Goal: Task Accomplishment & Management: Manage account settings

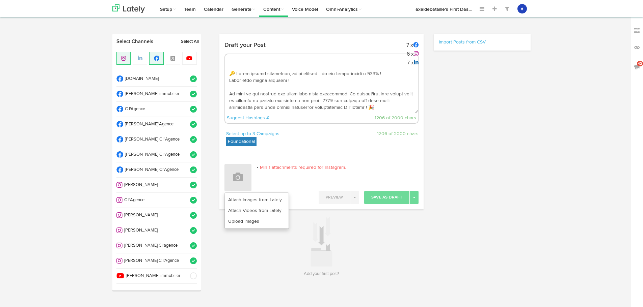
select select "12"
select select "18"
select select "PM"
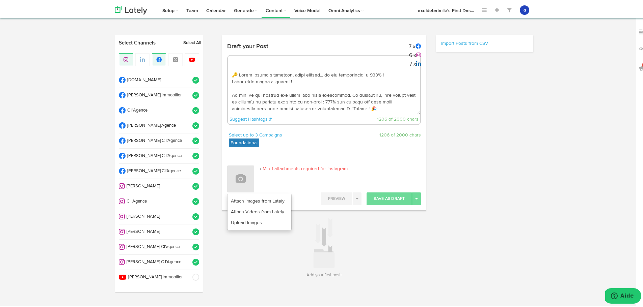
scroll to position [108, 0]
click at [266, 219] on link "Upload Images" at bounding box center [259, 221] width 64 height 11
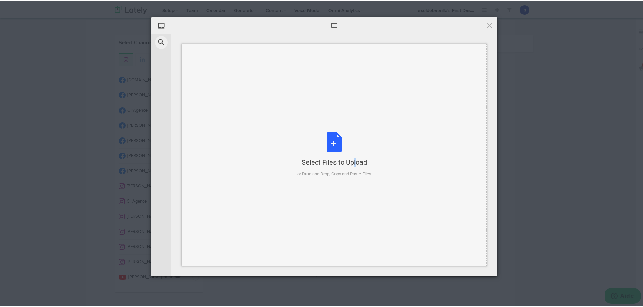
click at [336, 133] on div "Select Files to Upload or Drag and Drop, Copy and Paste Files" at bounding box center [334, 153] width 74 height 45
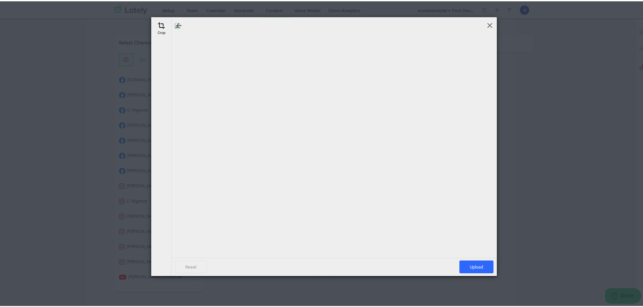
click at [486, 22] on span at bounding box center [489, 23] width 7 height 7
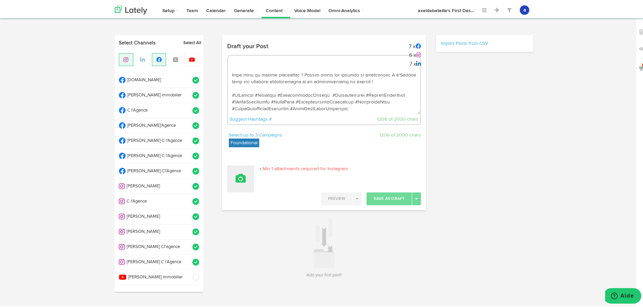
click at [240, 178] on icon at bounding box center [241, 177] width 10 height 9
click at [244, 222] on link "Upload Images" at bounding box center [259, 221] width 64 height 11
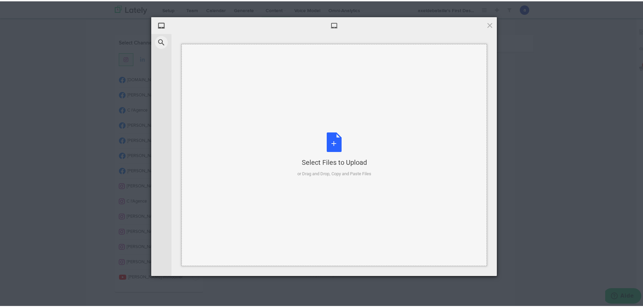
click at [335, 136] on div "Select Files to Upload or Drag and Drop, Copy and Paste Files" at bounding box center [334, 153] width 74 height 45
click at [324, 146] on div "Select Files to Upload or Drag and Drop, Copy and Paste Files" at bounding box center [334, 153] width 74 height 45
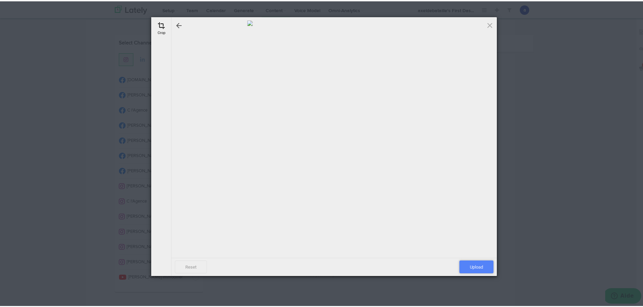
click at [469, 264] on span "Upload" at bounding box center [476, 265] width 34 height 13
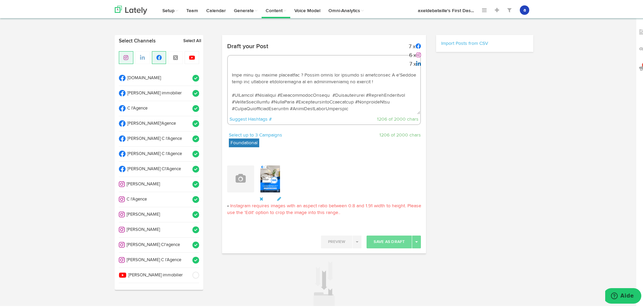
scroll to position [0, 0]
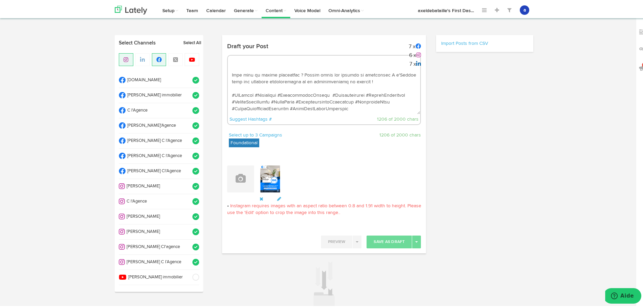
click at [259, 196] on icon at bounding box center [261, 197] width 4 height 5
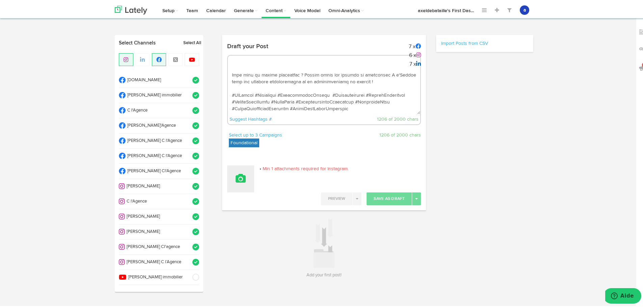
click at [236, 177] on icon at bounding box center [241, 177] width 10 height 9
click at [238, 221] on link "Upload Images" at bounding box center [259, 221] width 64 height 11
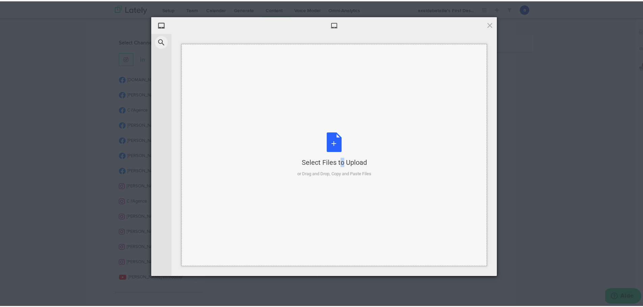
click at [326, 144] on div "Select Files to Upload or Drag and Drop, Copy and Paste Files" at bounding box center [334, 153] width 74 height 45
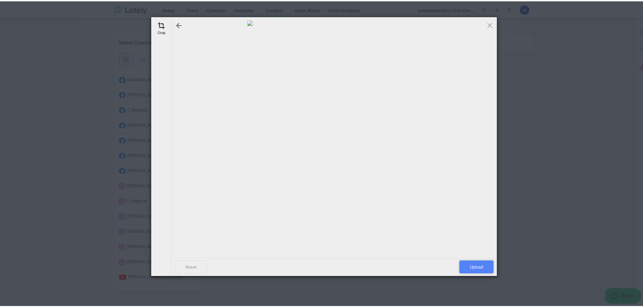
click at [462, 260] on span "Upload" at bounding box center [476, 265] width 34 height 13
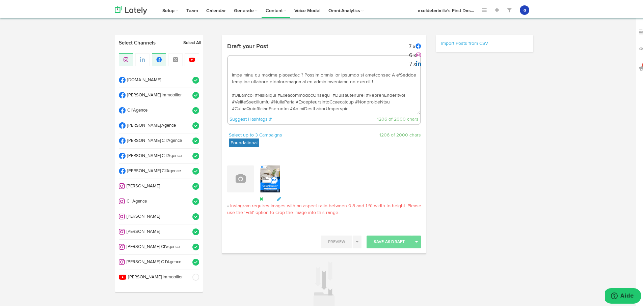
click at [260, 199] on div "Remove this attachment" at bounding box center [270, 182] width 23 height 37
click at [259, 198] on icon at bounding box center [261, 197] width 4 height 5
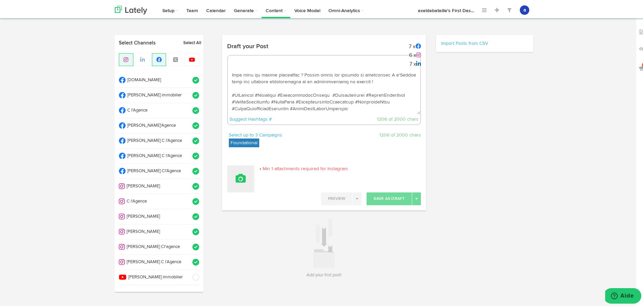
click at [239, 178] on icon at bounding box center [241, 177] width 10 height 9
click at [256, 221] on link "Upload Images" at bounding box center [259, 221] width 64 height 11
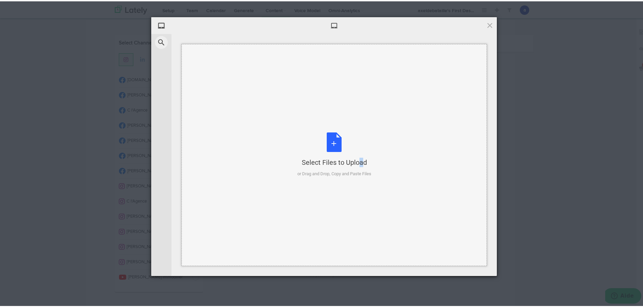
click at [341, 142] on div "Select Files to Upload or Drag and Drop, Copy and Paste Files" at bounding box center [334, 153] width 74 height 45
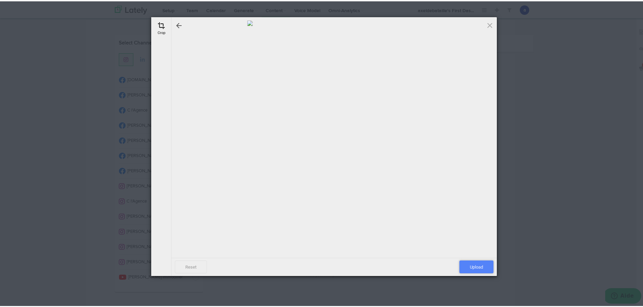
click at [463, 270] on span "Upload" at bounding box center [476, 265] width 34 height 13
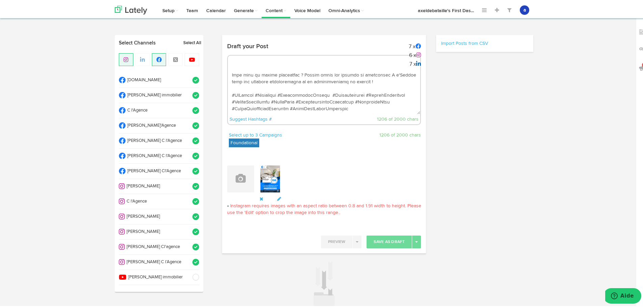
click at [227, 206] on span "Instagram requires images with an aspect ratio between 0.8 and 1.91 width to he…" at bounding box center [324, 207] width 194 height 11
drag, startPoint x: 343, startPoint y: 212, endPoint x: 360, endPoint y: 209, distance: 17.0
click at [360, 209] on p "Instagram requires images with an aspect ratio between 0.8 and 1.91 width to he…" at bounding box center [324, 207] width 194 height 13
drag, startPoint x: 354, startPoint y: 204, endPoint x: 384, endPoint y: 205, distance: 29.4
click at [384, 205] on span "Instagram requires images with an aspect ratio between 0.8 and 1.91 width to he…" at bounding box center [324, 207] width 194 height 11
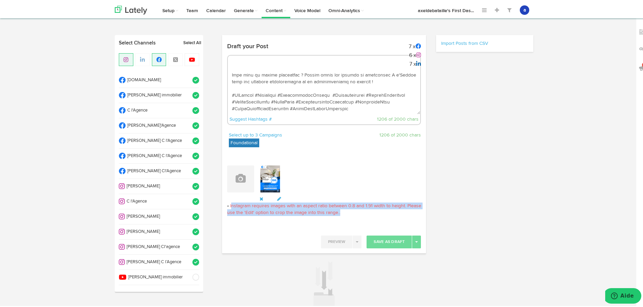
drag, startPoint x: 228, startPoint y: 204, endPoint x: 336, endPoint y: 211, distance: 108.2
click at [336, 211] on p "Instagram requires images with an aspect ratio between 0.8 and 1.91 width to he…" at bounding box center [324, 207] width 194 height 13
drag, startPoint x: 228, startPoint y: 203, endPoint x: 350, endPoint y: 211, distance: 122.8
click at [350, 211] on p "Instagram requires images with an aspect ratio between 0.8 and 1.91 width to he…" at bounding box center [324, 207] width 194 height 13
copy span "Instagram requires images with an aspect ratio between 0.8 and 1.91 width to he…"
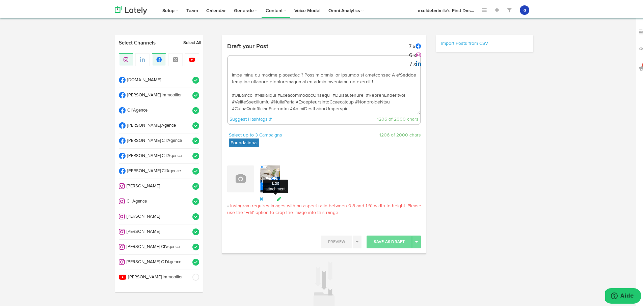
click at [276, 199] on icon at bounding box center [279, 197] width 6 height 5
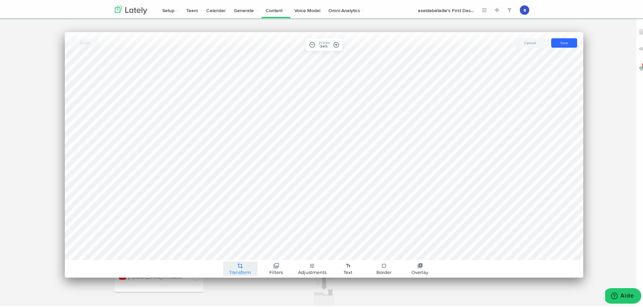
click at [243, 265] on link "crop Transform" at bounding box center [240, 267] width 34 height 15
click at [228, 227] on link "Crop" at bounding box center [240, 229] width 40 height 10
click at [193, 253] on span "crop_free" at bounding box center [197, 250] width 8 height 8
click at [538, 42] on button "[PERSON_NAME]" at bounding box center [530, 41] width 30 height 9
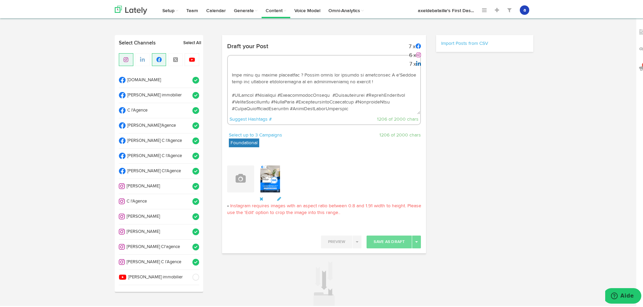
click at [254, 197] on div "Attach Images from Lately Upload Images" at bounding box center [324, 182] width 194 height 37
click at [259, 195] on icon at bounding box center [261, 197] width 4 height 5
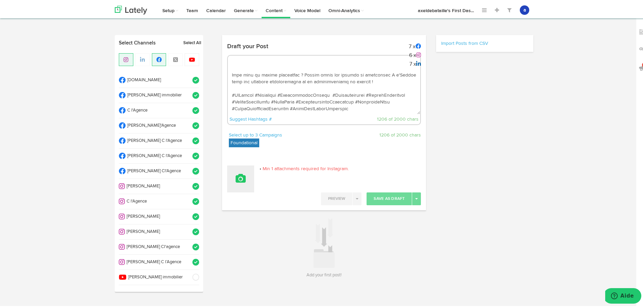
click at [236, 184] on button at bounding box center [240, 177] width 27 height 27
click at [253, 221] on link "Upload Images" at bounding box center [259, 221] width 64 height 11
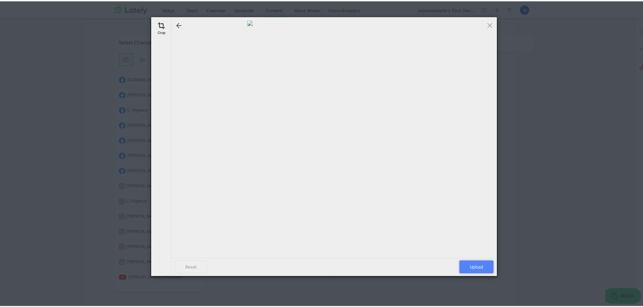
drag, startPoint x: 473, startPoint y: 264, endPoint x: 474, endPoint y: 260, distance: 3.4
click at [474, 262] on span "Upload" at bounding box center [476, 265] width 34 height 13
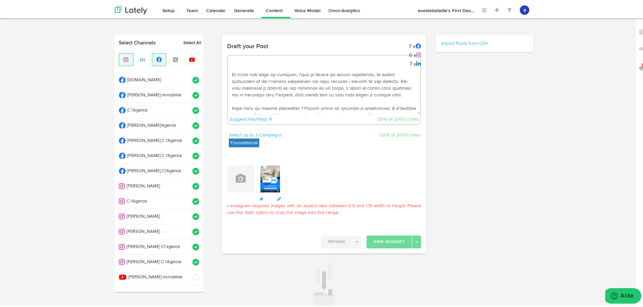
scroll to position [108, 0]
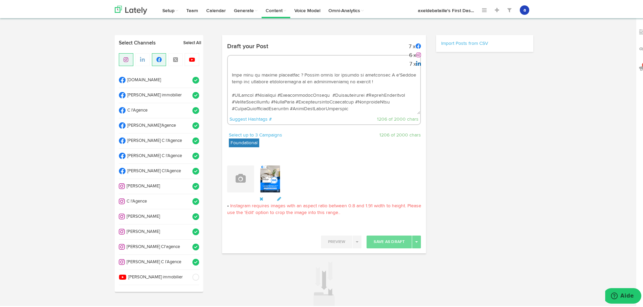
drag, startPoint x: 231, startPoint y: 74, endPoint x: 401, endPoint y: 106, distance: 173.0
click at [401, 106] on textarea at bounding box center [324, 90] width 193 height 45
click at [241, 62] on div "Suggest Hashtags # 1206 of 2000 chars" at bounding box center [324, 89] width 194 height 70
click at [229, 70] on div "Suggest Hashtags # 1206 of 2000 chars" at bounding box center [324, 89] width 194 height 70
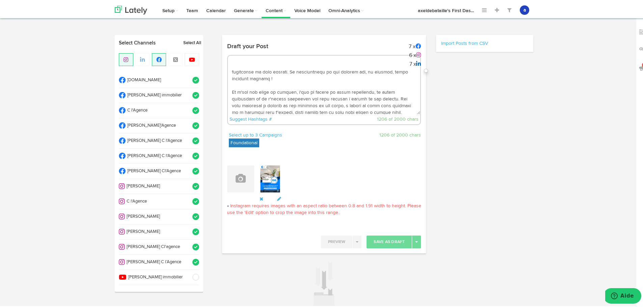
scroll to position [108, 0]
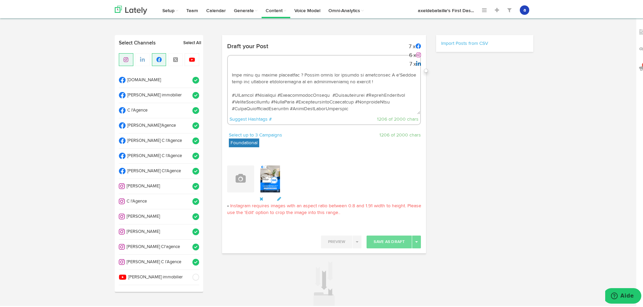
drag, startPoint x: 229, startPoint y: 72, endPoint x: 384, endPoint y: 125, distance: 164.1
click at [384, 125] on div "Draft your Post 7 x 6 x 7 x Suggest Hashtags # 1206 of 2000 chars" at bounding box center [324, 85] width 204 height 92
paste textarea "🙏 La voix de nos clients est notre plus belle récompense. 🏆 Et aujourd'hui, nou…"
drag, startPoint x: 312, startPoint y: 78, endPoint x: 291, endPoint y: 80, distance: 21.4
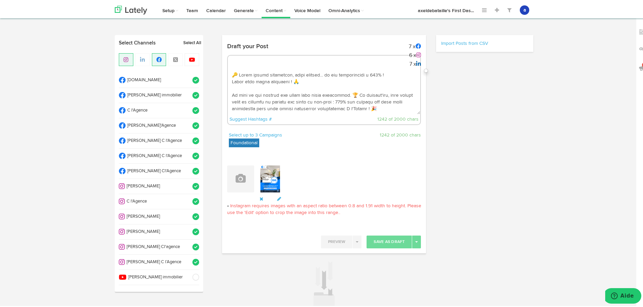
click at [291, 80] on textarea at bounding box center [324, 90] width 193 height 45
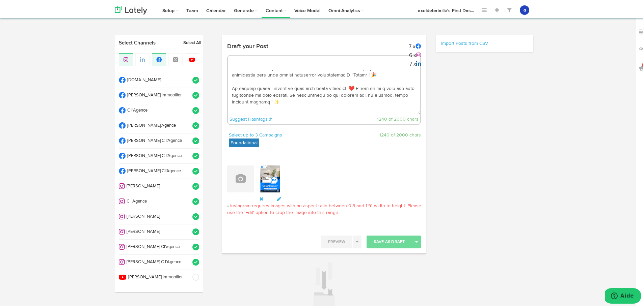
drag, startPoint x: 357, startPoint y: 86, endPoint x: 352, endPoint y: 86, distance: 4.7
click at [352, 86] on textarea at bounding box center [324, 90] width 193 height 45
paste textarea
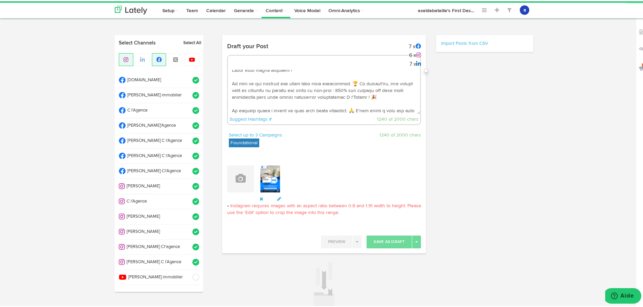
scroll to position [0, 0]
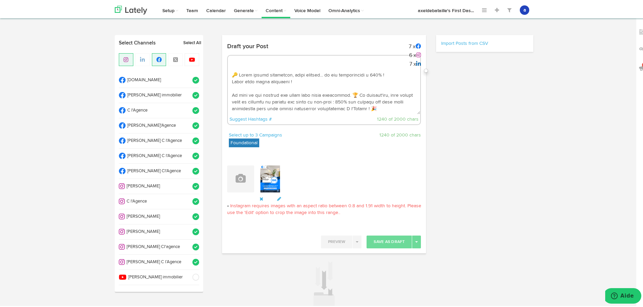
drag, startPoint x: 296, startPoint y: 79, endPoint x: 223, endPoint y: 80, distance: 72.9
click at [224, 80] on div "Draft your Post 7 x 6 x 7 x Suggest Hashtags # 1240 of 2000 chars" at bounding box center [324, 85] width 204 height 92
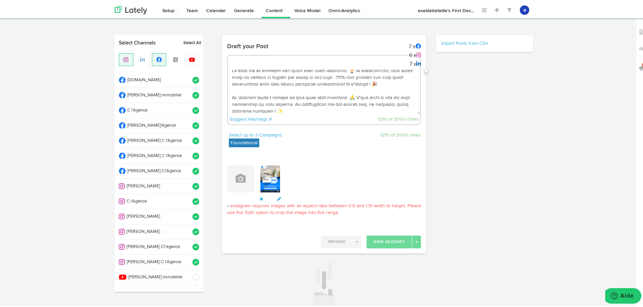
scroll to position [34, 0]
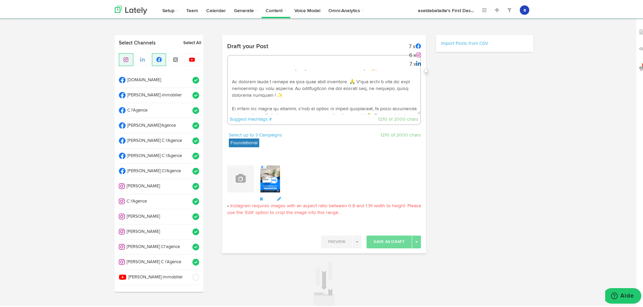
drag, startPoint x: 229, startPoint y: 107, endPoint x: 162, endPoint y: 98, distance: 67.0
click at [229, 107] on textarea at bounding box center [324, 90] width 193 height 45
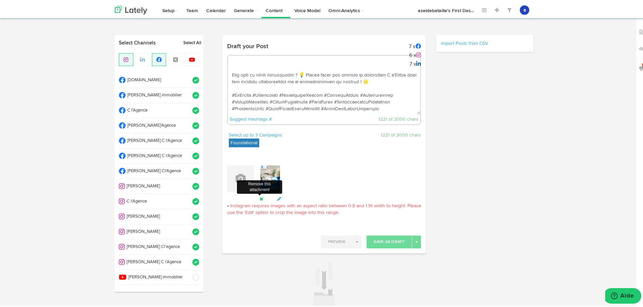
type textarea "🔑 Lorem ipsumd sitametcon, adipi elitsed... do eiu temporincidi u 888% ! La etd…"
click at [256, 197] on div "Attach Images from Lately Upload Images Remove this attachment" at bounding box center [324, 182] width 194 height 37
click at [259, 196] on link at bounding box center [261, 198] width 4 height 5
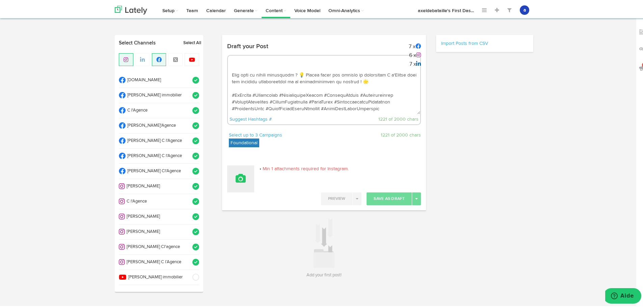
click at [236, 175] on icon at bounding box center [241, 177] width 10 height 9
click at [246, 221] on link "Upload Images" at bounding box center [259, 221] width 64 height 11
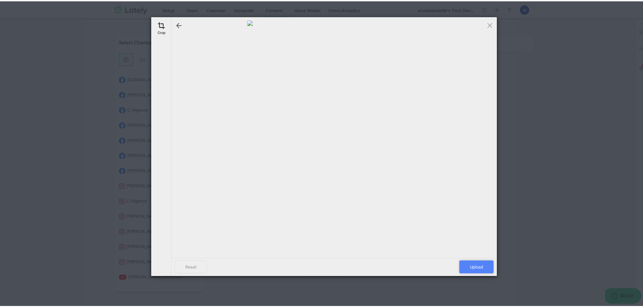
click at [479, 267] on span "Upload" at bounding box center [476, 265] width 34 height 13
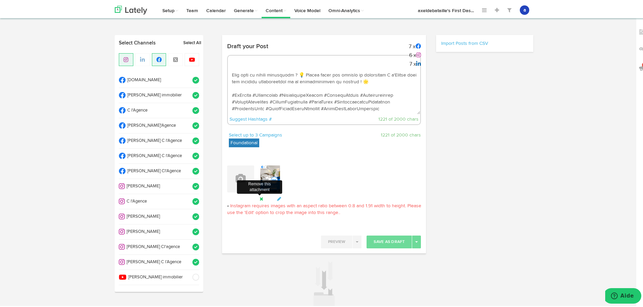
click at [260, 197] on icon at bounding box center [261, 197] width 4 height 5
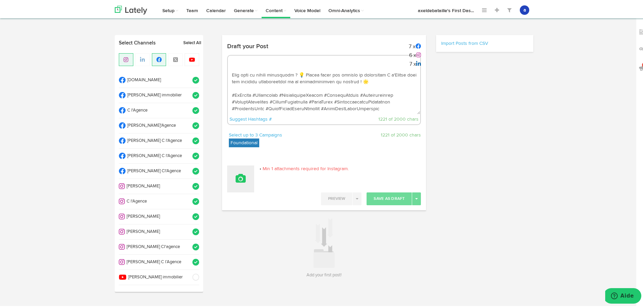
click at [238, 176] on icon at bounding box center [241, 177] width 10 height 9
click at [243, 218] on link "Upload Images" at bounding box center [259, 221] width 64 height 11
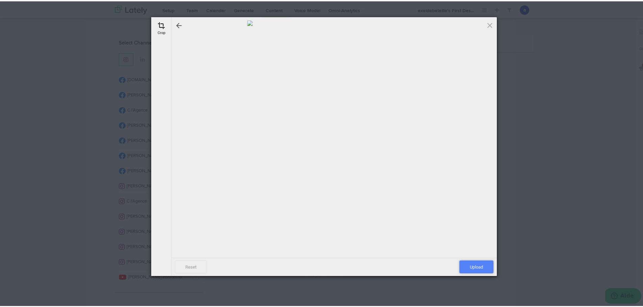
click at [469, 262] on span "Upload" at bounding box center [476, 265] width 34 height 13
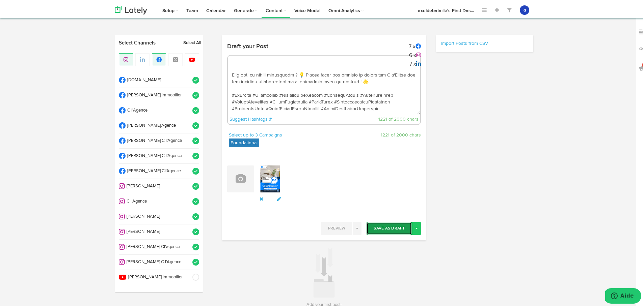
click at [378, 226] on button "Save As Draft" at bounding box center [388, 227] width 45 height 13
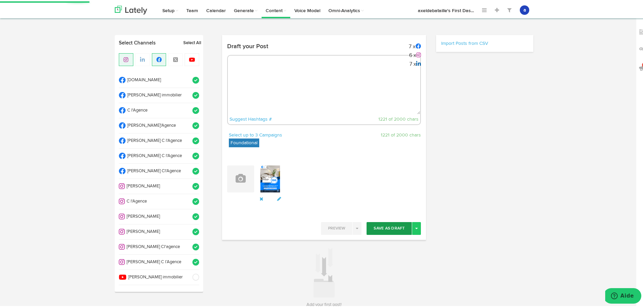
scroll to position [0, 0]
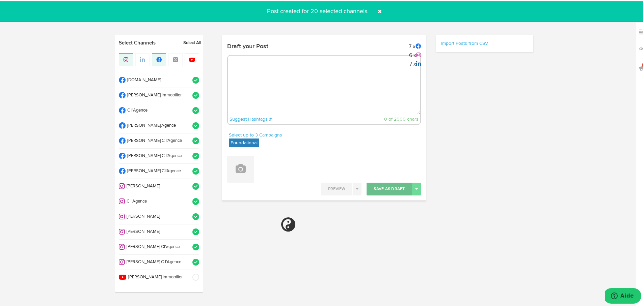
select select "11"
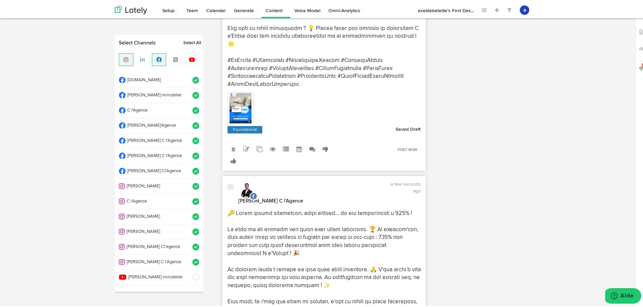
scroll to position [270, 0]
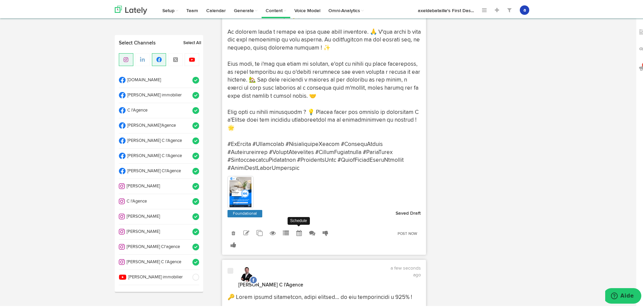
click at [299, 231] on icon at bounding box center [299, 232] width 6 height 6
radio input "true"
select select "2"
select select "35"
select select "PM"
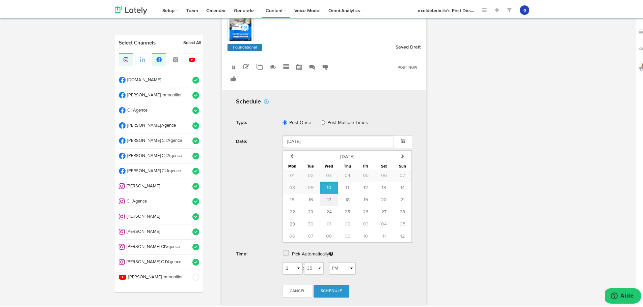
scroll to position [439, 0]
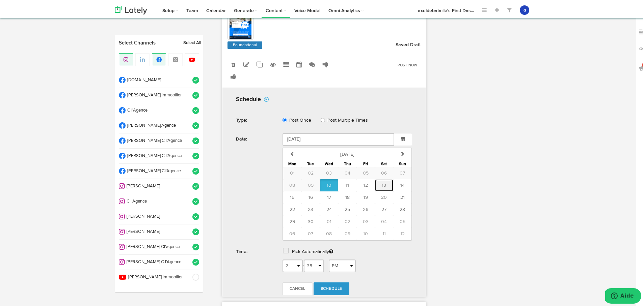
click at [382, 182] on span "13" at bounding box center [384, 184] width 4 height 5
type input "[DATE]"
click at [299, 250] on label "Pick Automatically" at bounding box center [312, 251] width 41 height 12
click at [283, 247] on span at bounding box center [286, 249] width 6 height 7
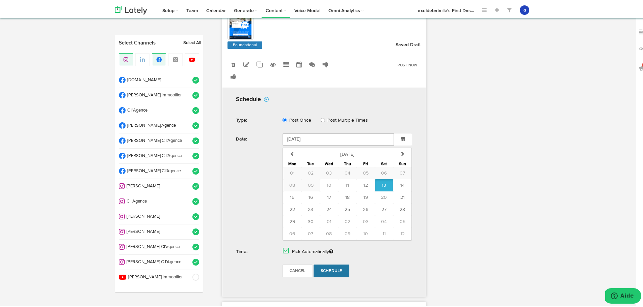
drag, startPoint x: 325, startPoint y: 270, endPoint x: 319, endPoint y: 266, distance: 7.6
click at [325, 270] on span "Schedule" at bounding box center [332, 270] width 22 height 4
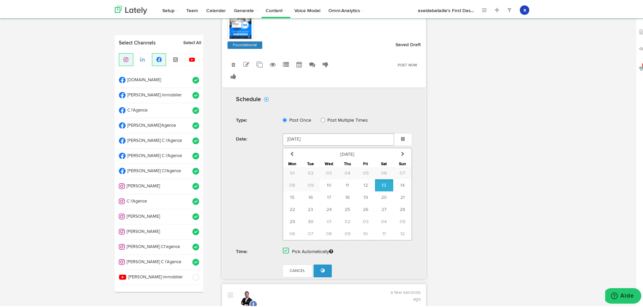
radio input "true"
select select "2"
select select "35"
select select "PM"
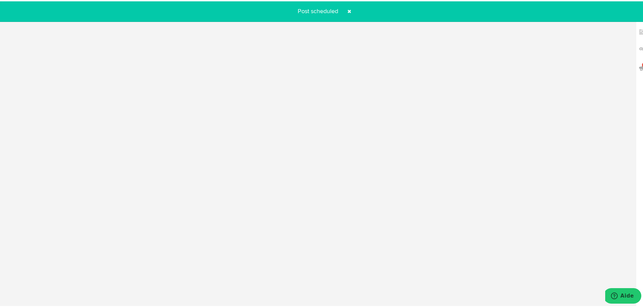
scroll to position [222, 0]
select select "11"
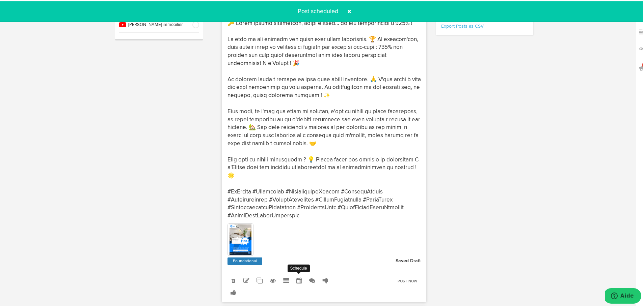
click at [296, 281] on icon at bounding box center [299, 280] width 6 height 6
select select "2"
select select "35"
select select "PM"
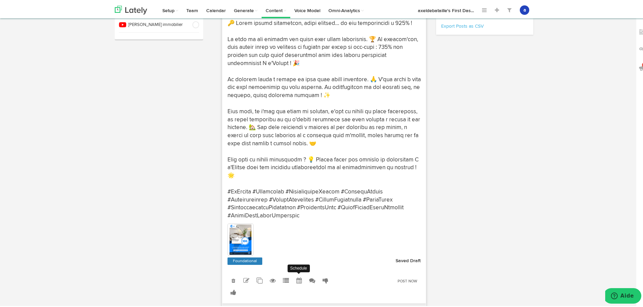
click at [297, 279] on icon at bounding box center [299, 280] width 6 height 6
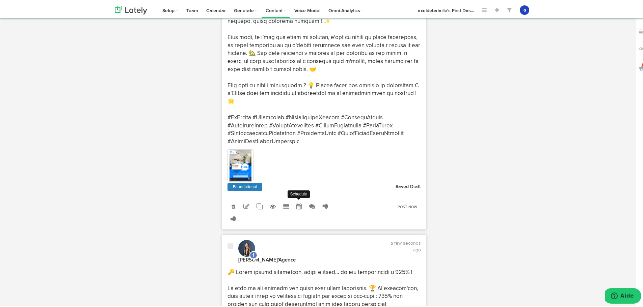
scroll to position [357, 0]
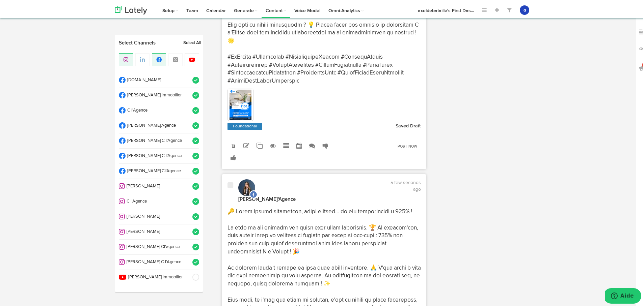
click at [300, 149] on div "Clone into [DOMAIN_NAME] Clone into [PERSON_NAME] immobilier Clone into C l'Age…" at bounding box center [281, 151] width 119 height 24
click at [296, 144] on icon at bounding box center [299, 145] width 6 height 6
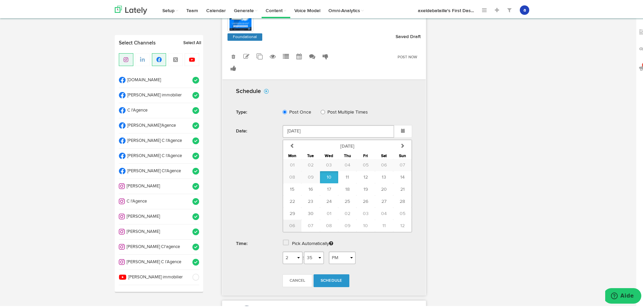
scroll to position [526, 0]
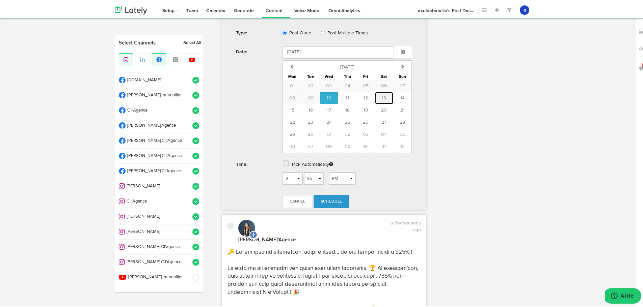
click at [384, 96] on button "13" at bounding box center [384, 97] width 18 height 12
type input "[DATE]"
drag, startPoint x: 284, startPoint y: 159, endPoint x: 283, endPoint y: 166, distance: 7.3
click at [284, 159] on span at bounding box center [286, 162] width 6 height 7
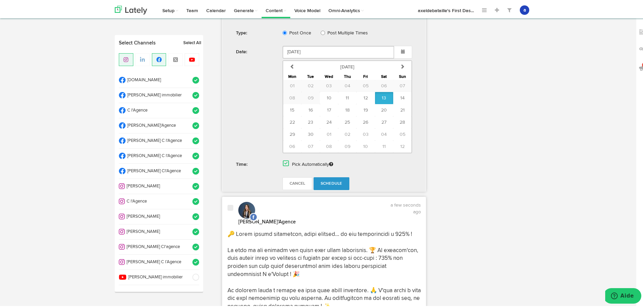
click at [334, 184] on link "Schedule" at bounding box center [331, 182] width 36 height 13
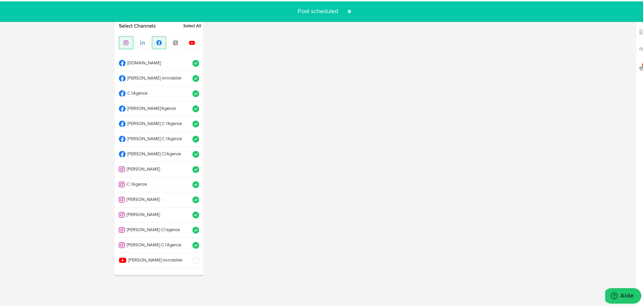
scroll to position [222, 0]
radio input "true"
select select "2"
select select "35"
select select "PM"
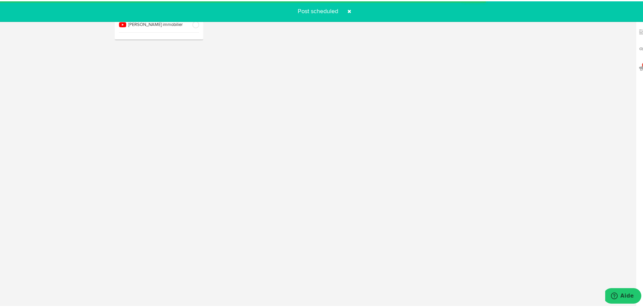
select select "11"
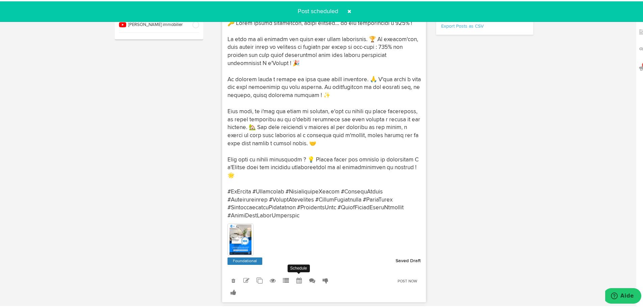
click at [297, 278] on icon at bounding box center [299, 280] width 6 height 6
select select "2"
select select "35"
select select "PM"
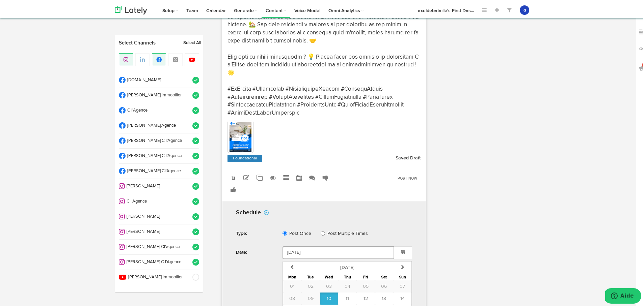
scroll to position [357, 0]
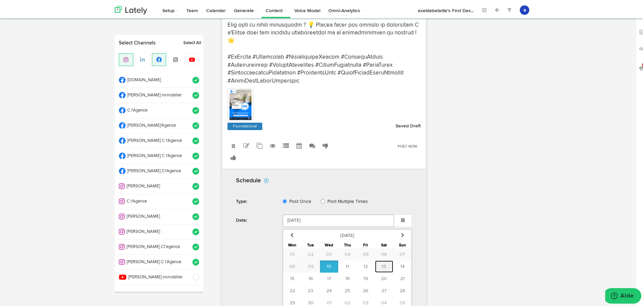
click at [382, 264] on span "13" at bounding box center [384, 265] width 4 height 5
type input "[DATE]"
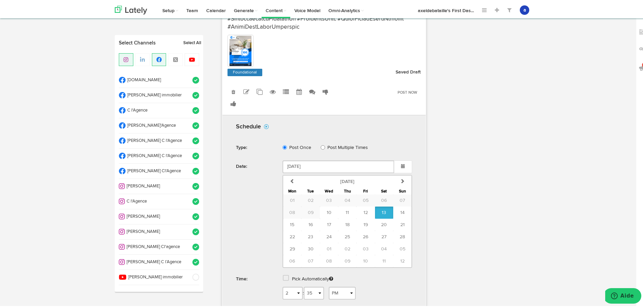
scroll to position [437, 0]
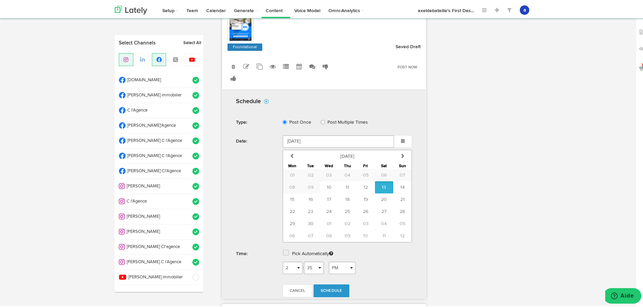
click at [283, 252] on span at bounding box center [286, 251] width 6 height 7
drag, startPoint x: 323, startPoint y: 269, endPoint x: 318, endPoint y: 264, distance: 7.4
click at [324, 270] on span "Schedule" at bounding box center [332, 272] width 22 height 4
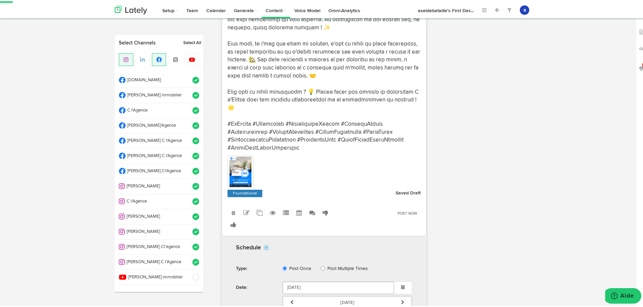
radio input "true"
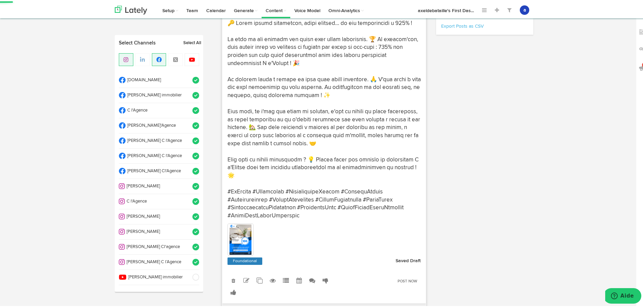
select select "2"
select select "35"
select select "PM"
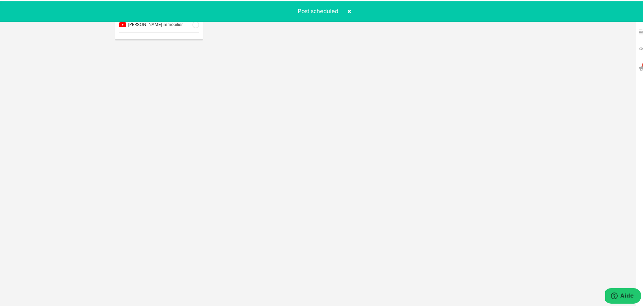
select select "11"
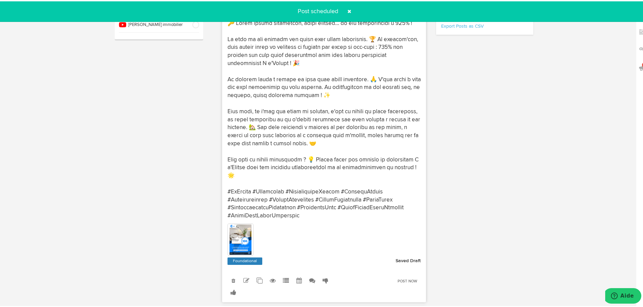
scroll to position [256, 0]
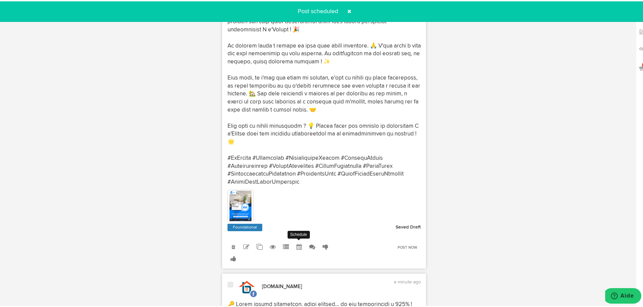
click at [296, 244] on icon at bounding box center [299, 246] width 6 height 6
select select "2"
select select "35"
select select "PM"
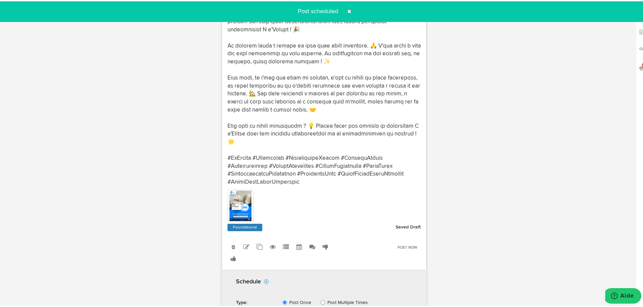
scroll to position [391, 0]
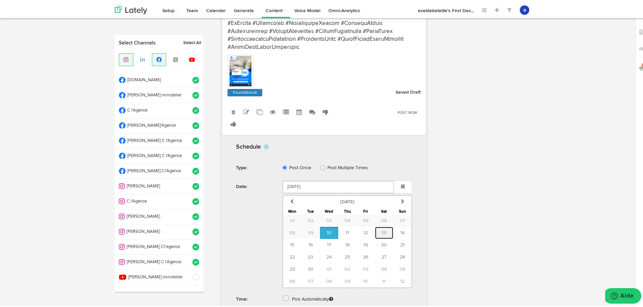
click at [383, 229] on span "13" at bounding box center [384, 231] width 4 height 5
type input "[DATE]"
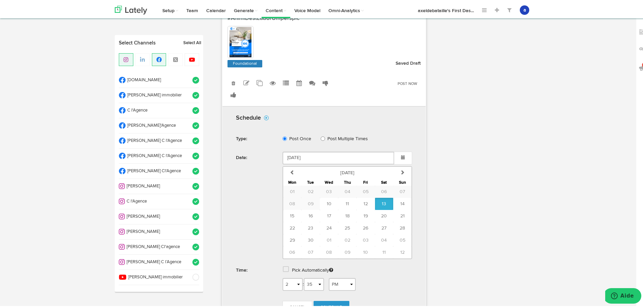
scroll to position [459, 0]
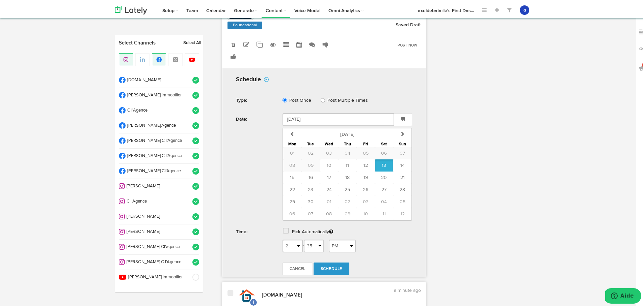
click at [283, 229] on span at bounding box center [286, 229] width 6 height 7
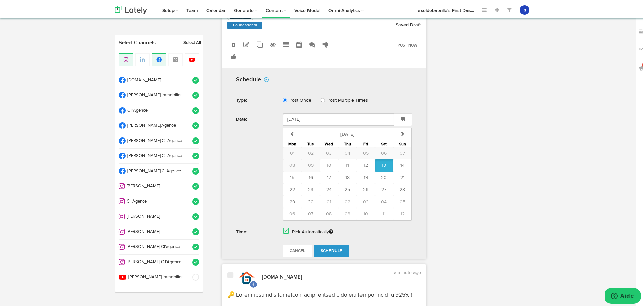
click at [332, 246] on link "Schedule" at bounding box center [331, 250] width 36 height 13
radio input "true"
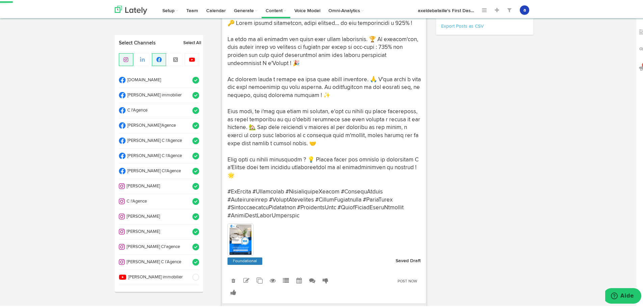
select select "2"
select select "36"
select select "PM"
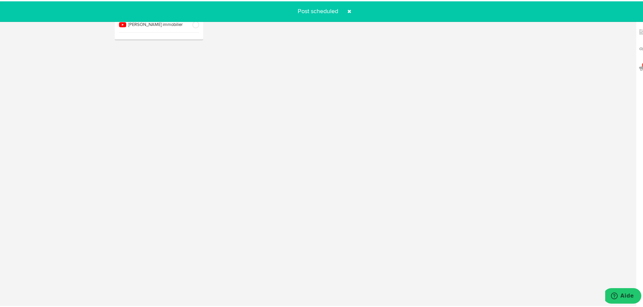
select select "11"
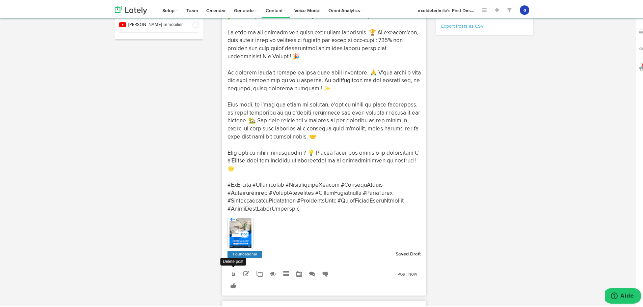
click at [227, 272] on link at bounding box center [233, 273] width 12 height 12
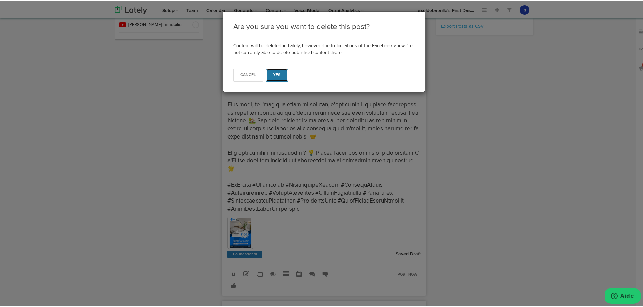
click at [270, 78] on button "Yes" at bounding box center [277, 73] width 22 height 13
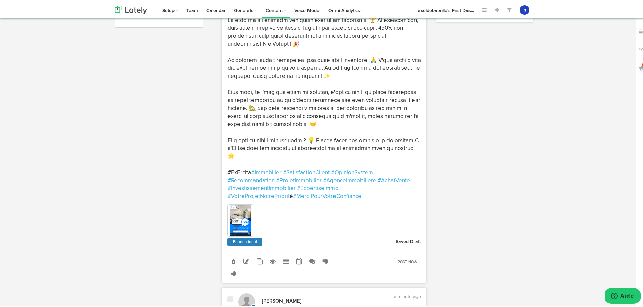
scroll to position [304, 0]
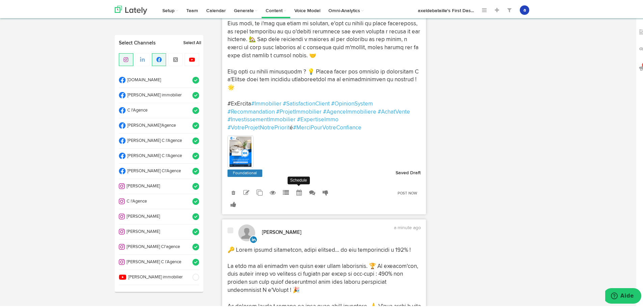
click at [296, 191] on icon at bounding box center [299, 192] width 6 height 6
select select "2"
select select "35"
select select "PM"
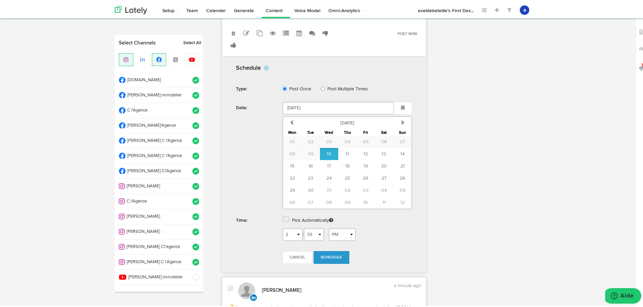
scroll to position [472, 0]
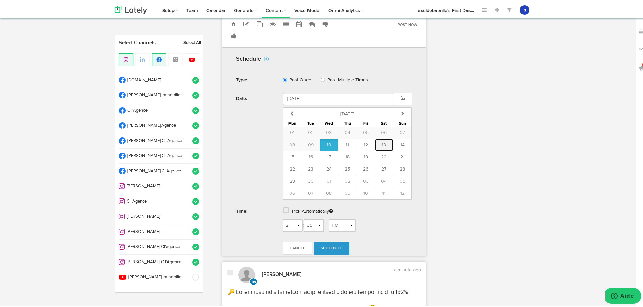
click at [378, 142] on button "13" at bounding box center [384, 144] width 18 height 12
type input "[DATE]"
click at [283, 209] on span at bounding box center [286, 209] width 6 height 7
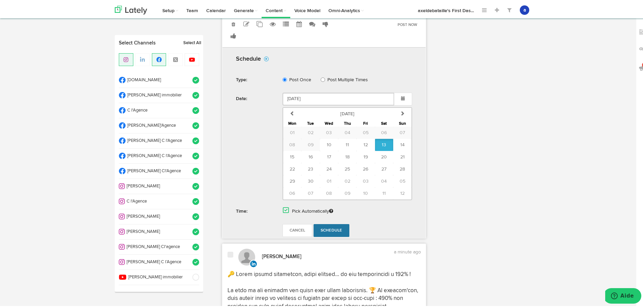
click at [327, 230] on span "Schedule" at bounding box center [332, 229] width 22 height 4
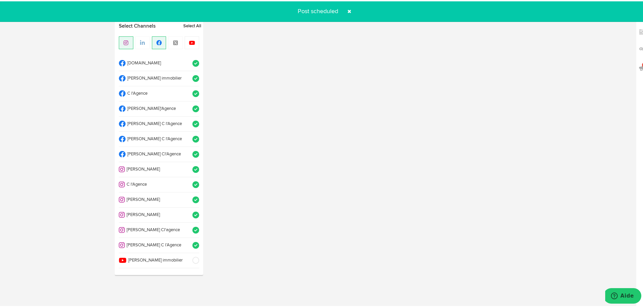
scroll to position [222, 0]
radio input "true"
select select "2"
select select "36"
select select "PM"
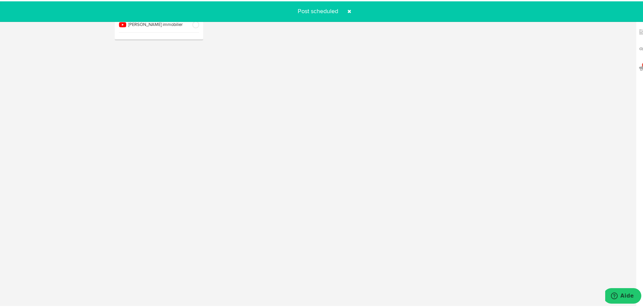
select select "11"
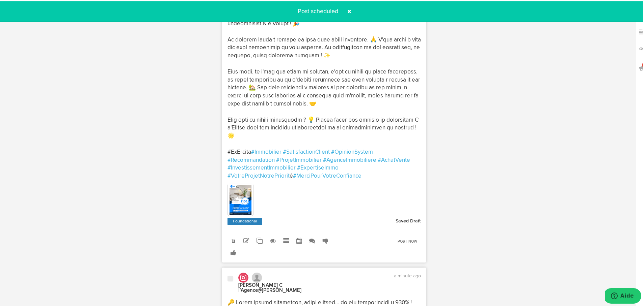
scroll to position [256, 0]
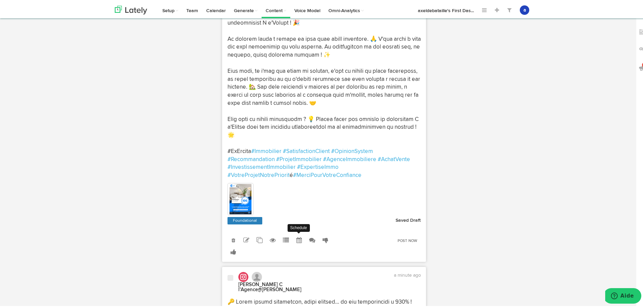
click at [296, 237] on icon at bounding box center [299, 239] width 6 height 6
select select "2"
select select "35"
select select "PM"
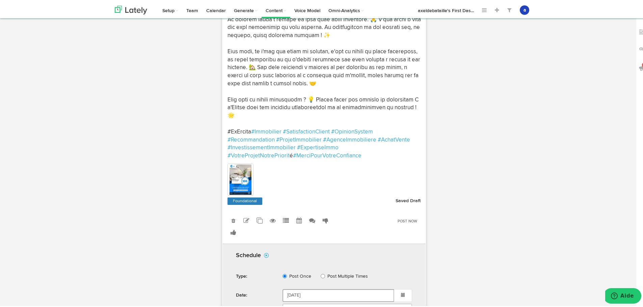
scroll to position [391, 0]
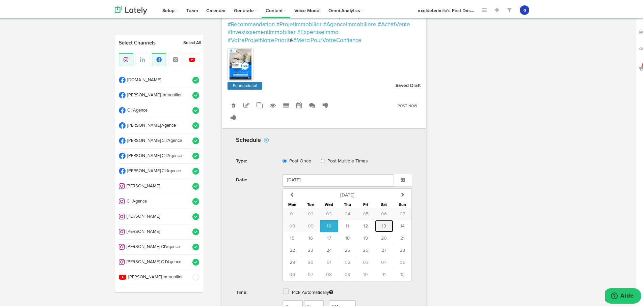
click at [382, 224] on span "13" at bounding box center [384, 225] width 4 height 5
type input "[DATE]"
click at [283, 291] on span at bounding box center [286, 290] width 6 height 7
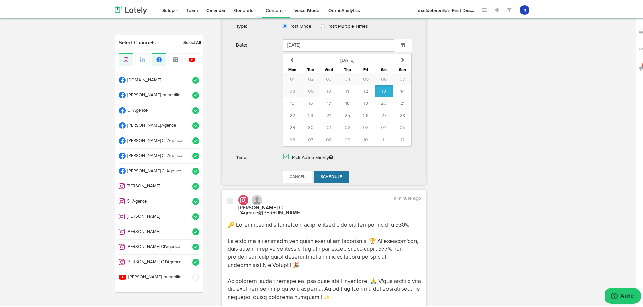
click at [328, 174] on span "Schedule" at bounding box center [332, 176] width 22 height 4
radio input "true"
select select "2"
select select "36"
select select "PM"
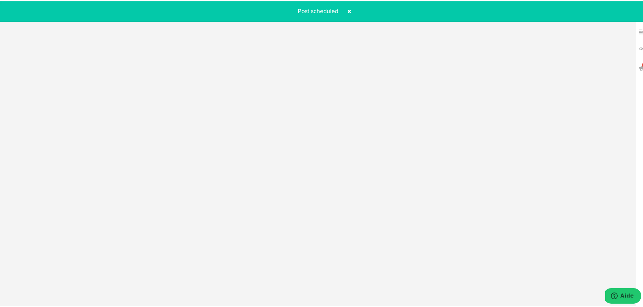
scroll to position [222, 0]
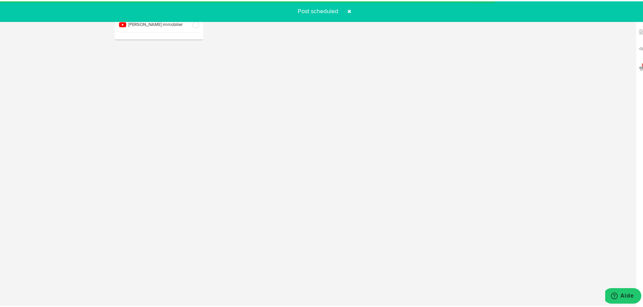
select select "11"
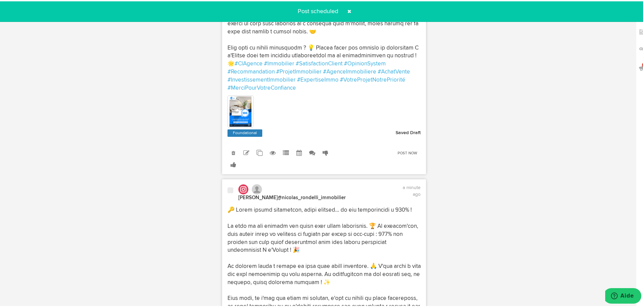
scroll to position [425, 0]
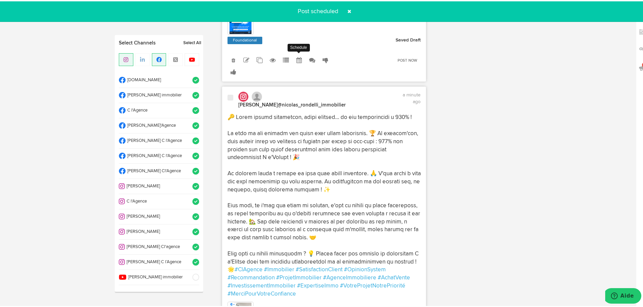
click at [297, 62] on icon at bounding box center [299, 59] width 6 height 6
radio input "true"
select select "2"
select select "35"
select select "PM"
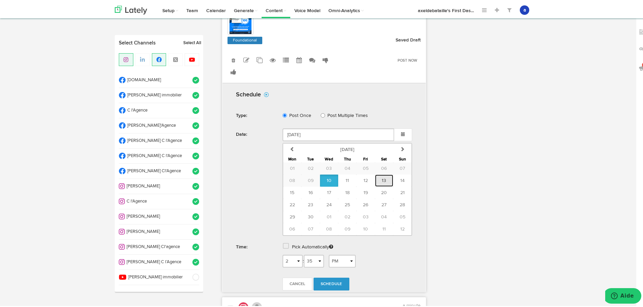
click at [386, 186] on button "13" at bounding box center [384, 179] width 18 height 12
type input "[DATE]"
click at [312, 250] on label "Pick Automatically" at bounding box center [312, 246] width 41 height 12
click at [285, 248] on span at bounding box center [286, 245] width 6 height 7
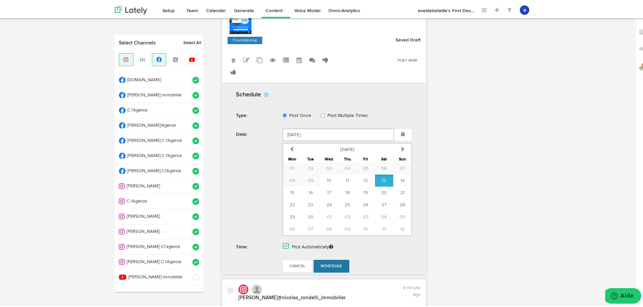
click at [327, 267] on span "Schedule" at bounding box center [332, 265] width 22 height 4
radio input "true"
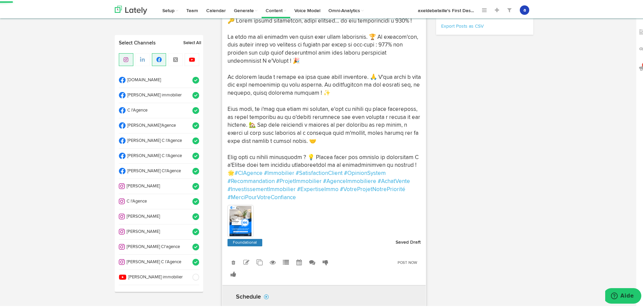
select select "2"
select select "36"
select select "PM"
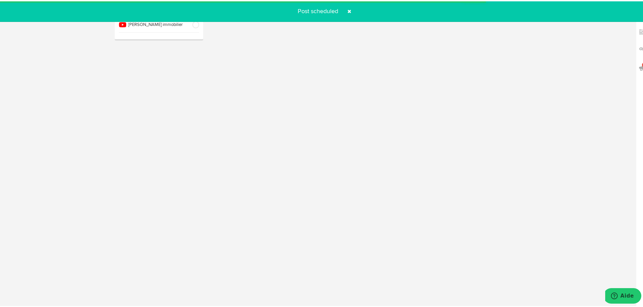
select select "11"
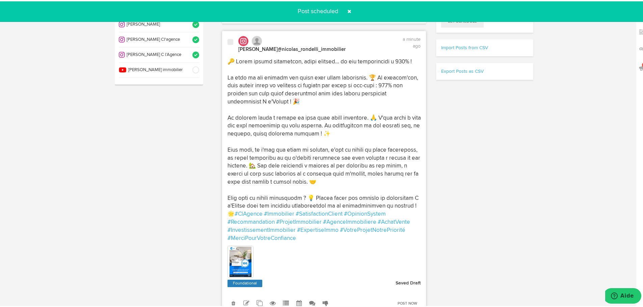
scroll to position [189, 0]
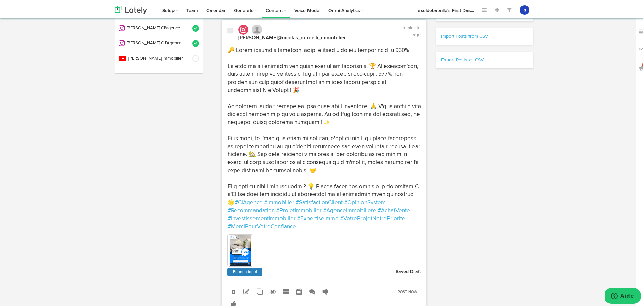
click at [296, 294] on icon at bounding box center [299, 291] width 6 height 6
radio input "true"
select select "2"
select select "35"
select select "PM"
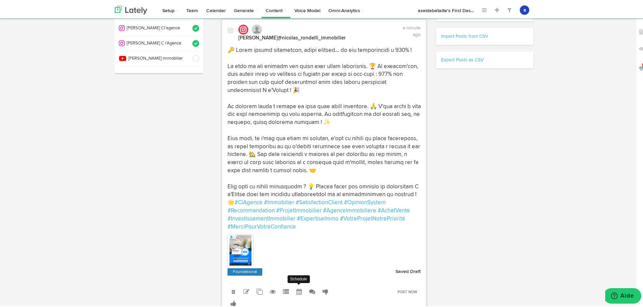
click at [296, 294] on icon at bounding box center [299, 291] width 6 height 6
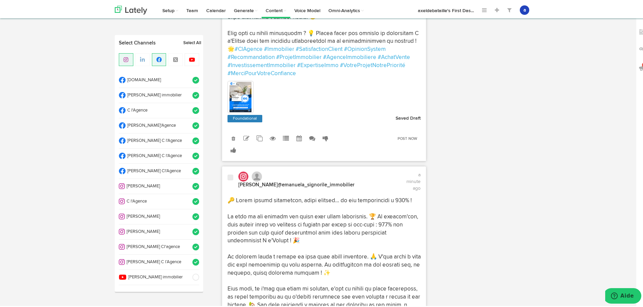
scroll to position [357, 0]
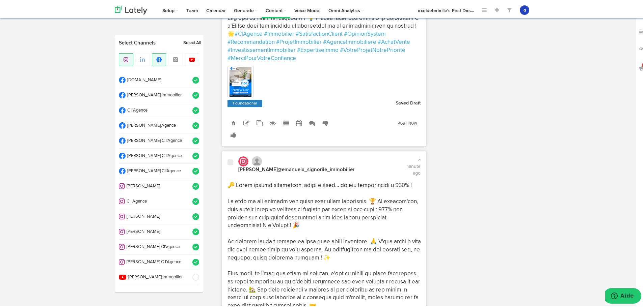
click at [295, 140] on div "Clone into [DOMAIN_NAME] Clone into [PERSON_NAME] immobilier Clone into C l'Age…" at bounding box center [281, 128] width 119 height 24
click at [293, 128] on link at bounding box center [299, 122] width 12 height 12
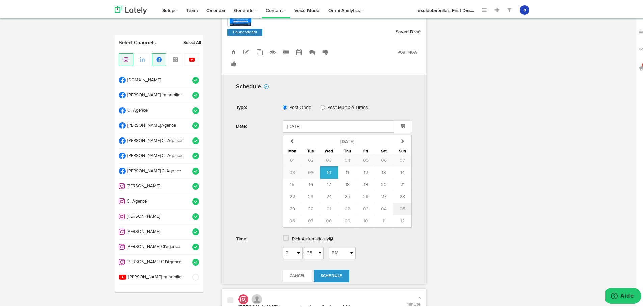
scroll to position [526, 0]
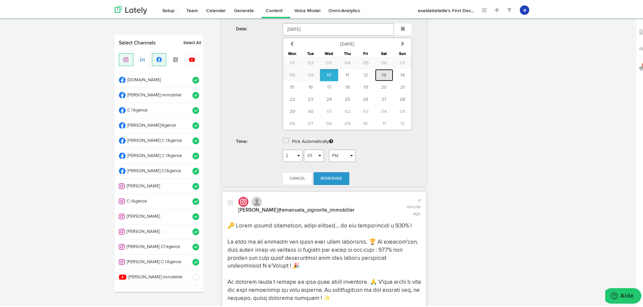
click at [385, 80] on button "13" at bounding box center [384, 74] width 18 height 12
type input "[DATE]"
click at [283, 143] on span at bounding box center [286, 139] width 6 height 7
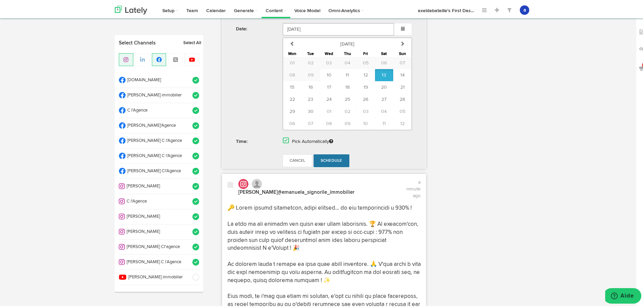
click at [329, 162] on span "Schedule" at bounding box center [332, 160] width 22 height 4
radio input "true"
select select "2"
select select "37"
select select "PM"
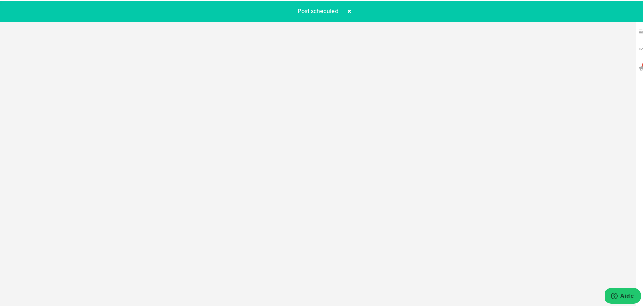
scroll to position [222, 0]
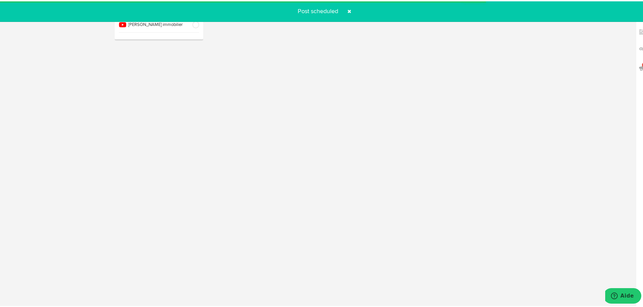
select select "11"
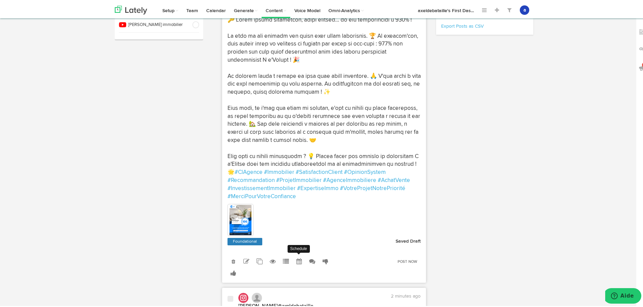
click at [296, 264] on icon at bounding box center [299, 260] width 6 height 6
radio input "true"
select select "2"
select select "35"
select select "PM"
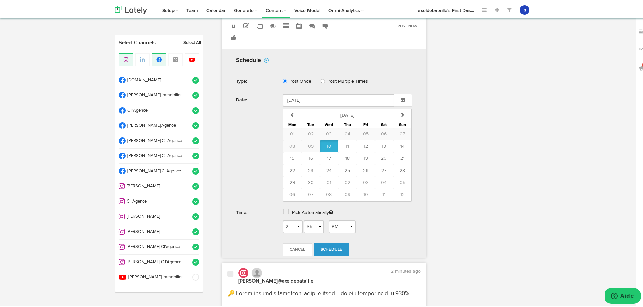
scroll to position [459, 0]
click at [382, 147] on span "13" at bounding box center [384, 144] width 4 height 5
type input "[DATE]"
click at [286, 214] on span at bounding box center [286, 210] width 6 height 7
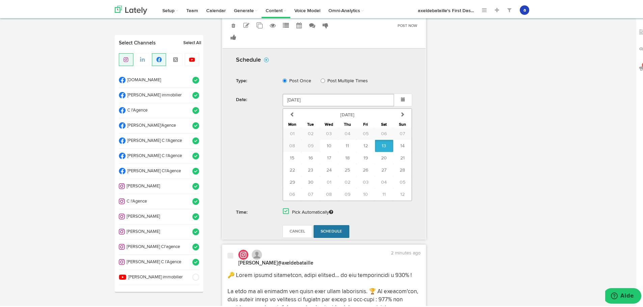
click at [327, 237] on link "Schedule" at bounding box center [331, 230] width 36 height 13
radio input "true"
select select "2"
select select "37"
select select "PM"
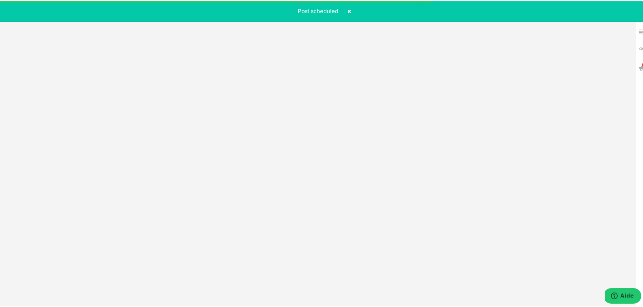
scroll to position [222, 0]
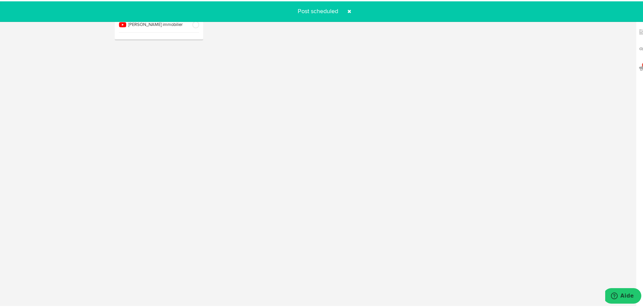
select select "11"
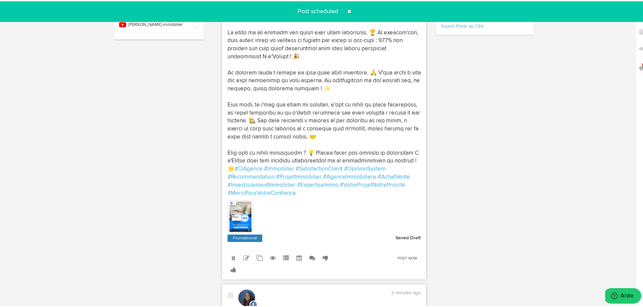
click at [301, 263] on link at bounding box center [299, 257] width 12 height 12
radio input "true"
select select "2"
select select "35"
select select "PM"
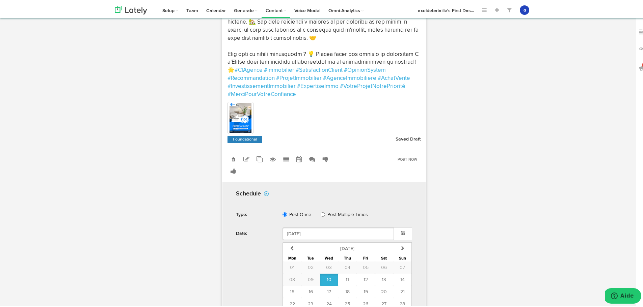
scroll to position [357, 0]
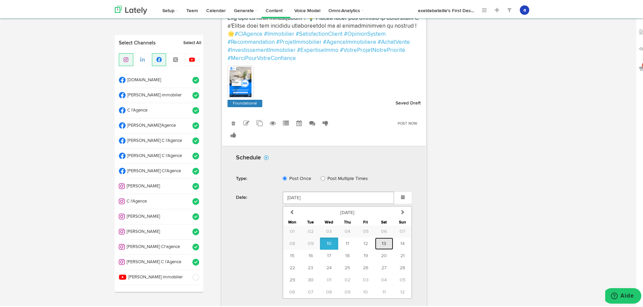
click at [383, 249] on button "13" at bounding box center [384, 243] width 18 height 12
type input "[DATE]"
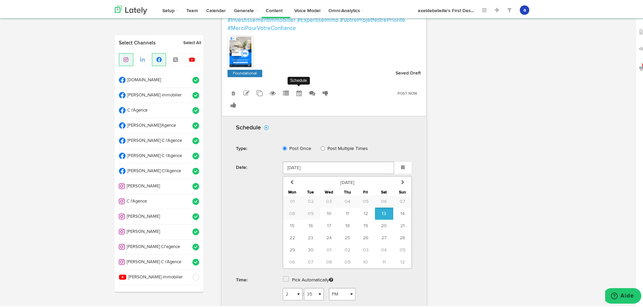
scroll to position [493, 0]
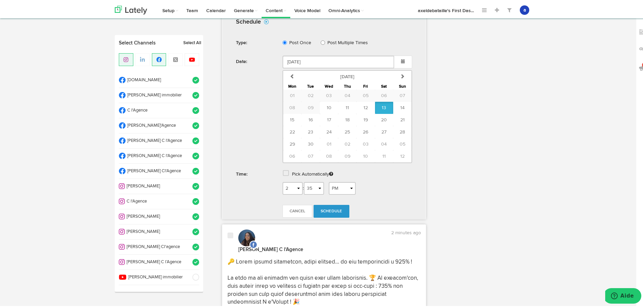
click at [283, 175] on span at bounding box center [286, 172] width 6 height 7
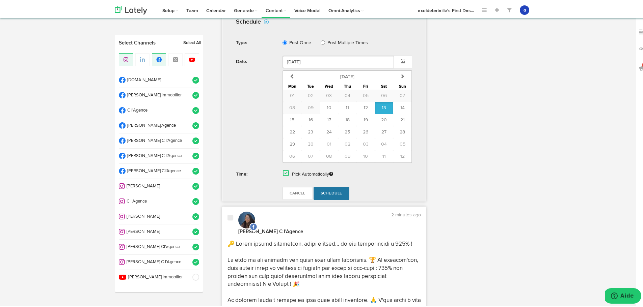
click at [317, 199] on link "Schedule" at bounding box center [331, 192] width 36 height 13
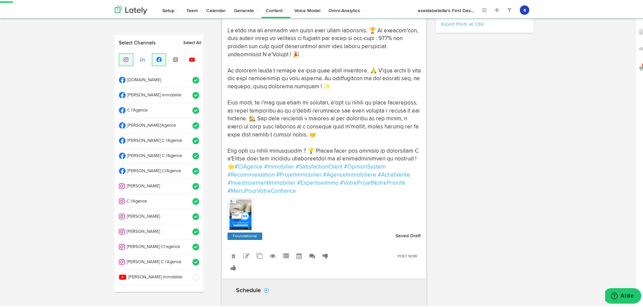
radio input "true"
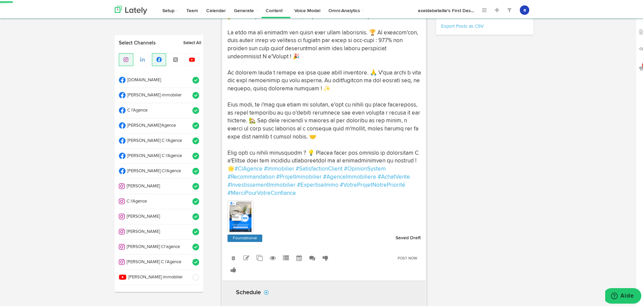
select select "2"
select select "37"
select select "PM"
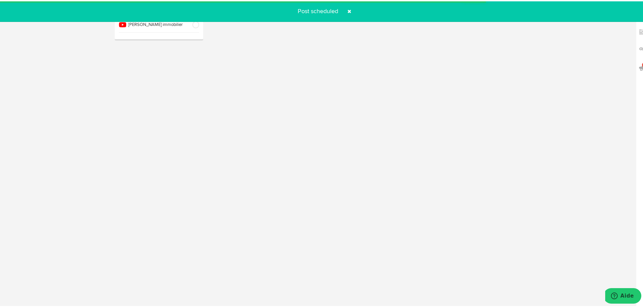
select select "11"
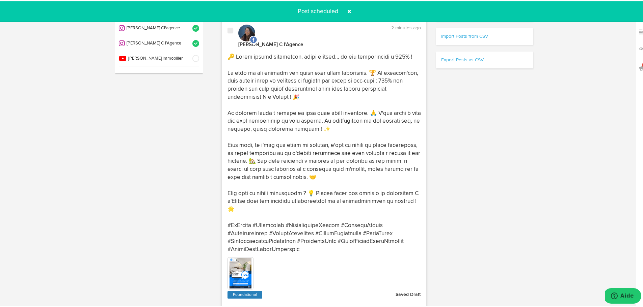
scroll to position [256, 0]
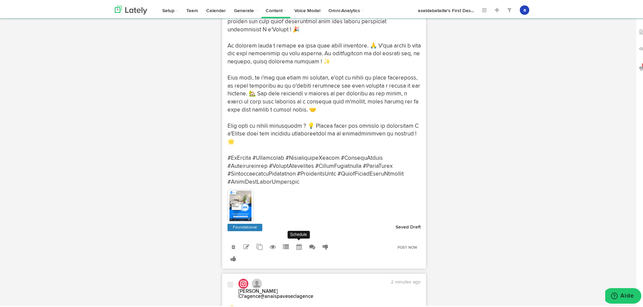
click at [297, 244] on icon at bounding box center [299, 246] width 6 height 6
select select "2"
select select "35"
select select "PM"
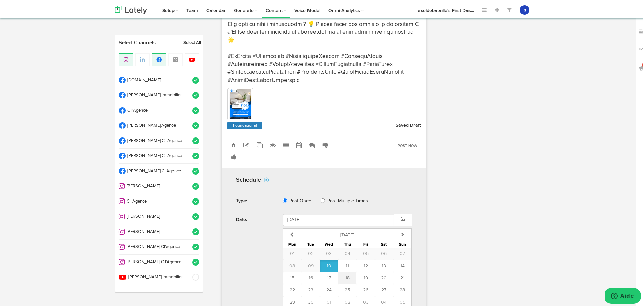
scroll to position [391, 0]
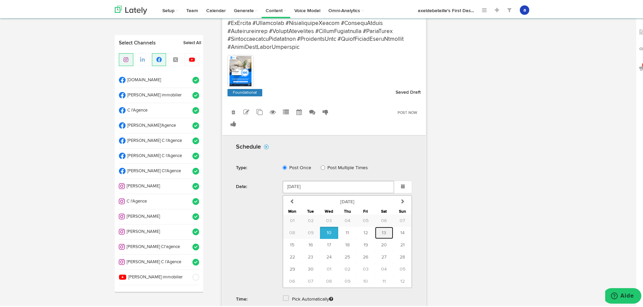
click at [382, 229] on span "13" at bounding box center [384, 231] width 4 height 5
type input "[DATE]"
click at [284, 295] on span at bounding box center [286, 297] width 6 height 7
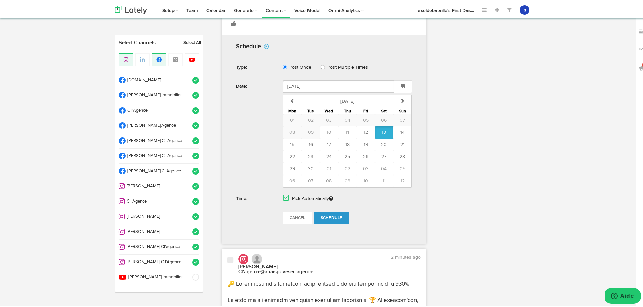
scroll to position [492, 0]
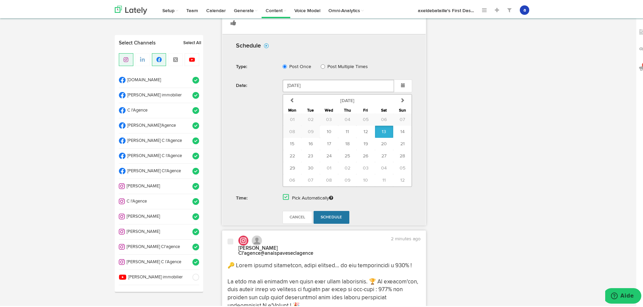
click at [331, 214] on span "Schedule" at bounding box center [332, 216] width 22 height 4
radio input "true"
select select "2"
select select "37"
select select "PM"
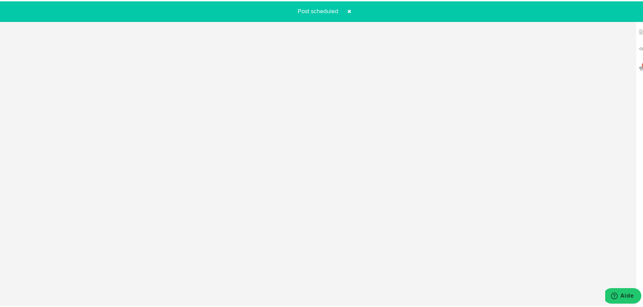
scroll to position [222, 0]
select select "11"
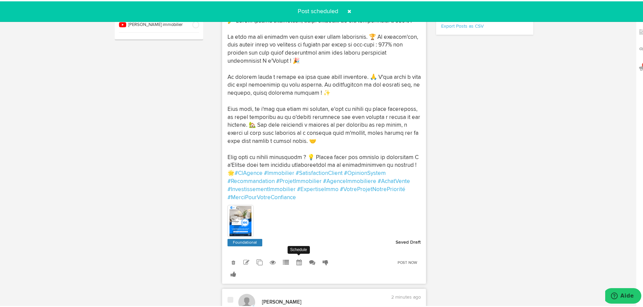
click at [299, 267] on link at bounding box center [299, 261] width 12 height 12
select select "2"
select select "35"
select select "PM"
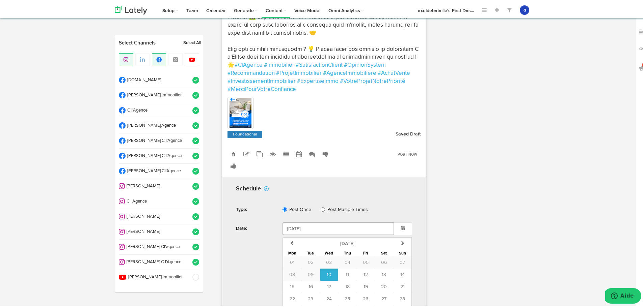
scroll to position [357, 0]
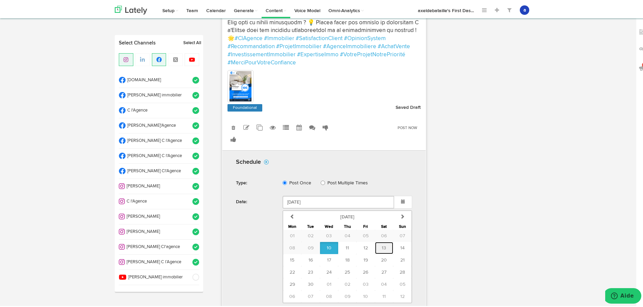
click at [379, 253] on button "13" at bounding box center [384, 247] width 18 height 12
type input "[DATE]"
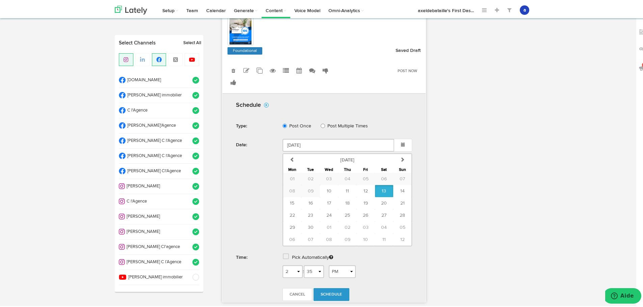
scroll to position [493, 0]
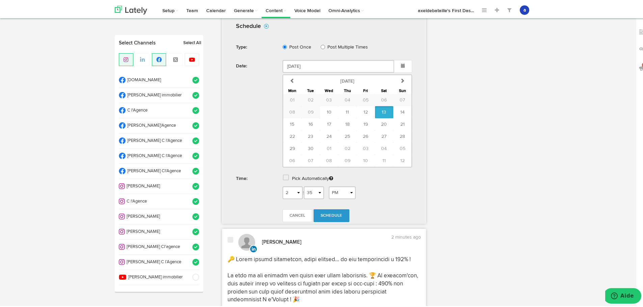
click at [283, 180] on span at bounding box center [286, 176] width 6 height 7
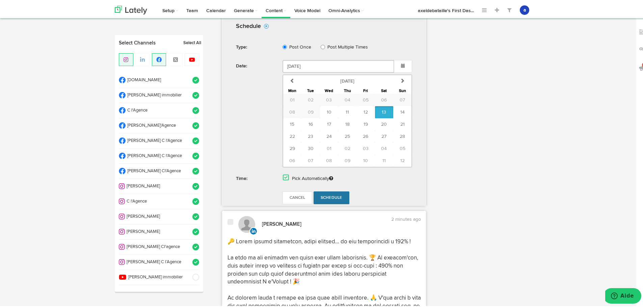
click at [325, 199] on span "Schedule" at bounding box center [332, 197] width 22 height 4
radio input "false"
select select "2"
select select "37"
select select "PM"
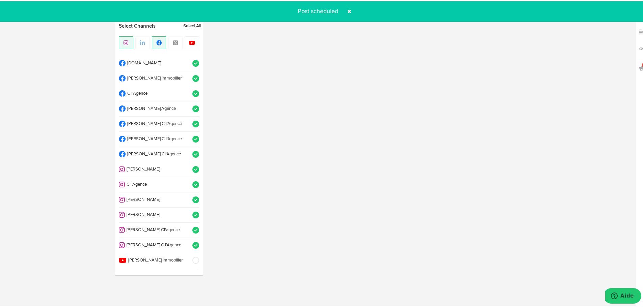
radio input "true"
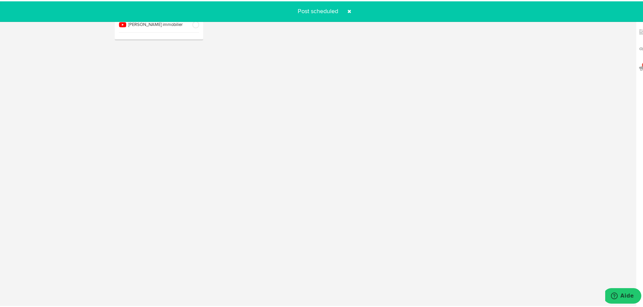
select select "11"
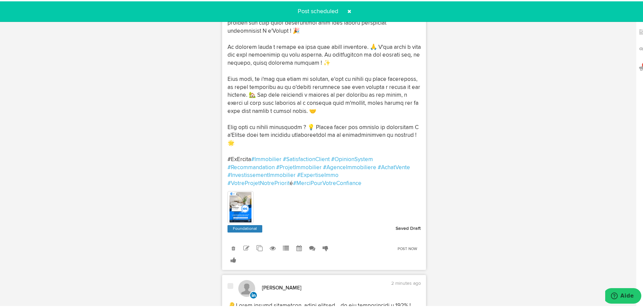
scroll to position [357, 0]
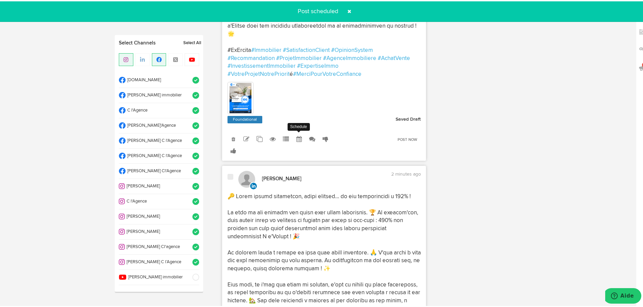
click at [296, 139] on icon at bounding box center [299, 138] width 6 height 6
radio input "true"
select select "2"
select select "35"
select select "PM"
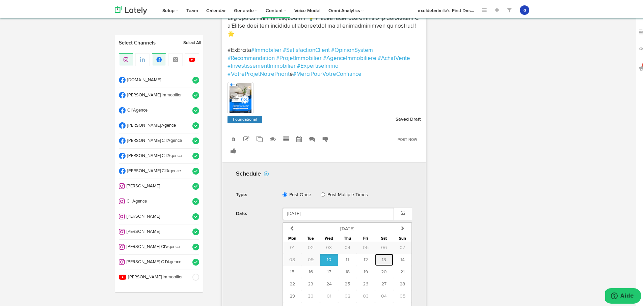
click at [379, 257] on button "13" at bounding box center [384, 259] width 18 height 12
type input "[DATE]"
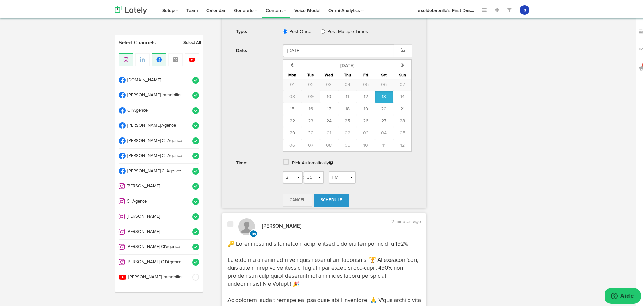
scroll to position [565, 0]
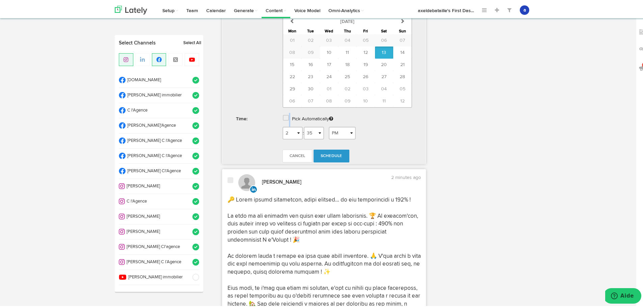
click at [286, 120] on div "Pick Automatically" at bounding box center [347, 119] width 140 height 14
click at [284, 118] on span at bounding box center [286, 116] width 6 height 7
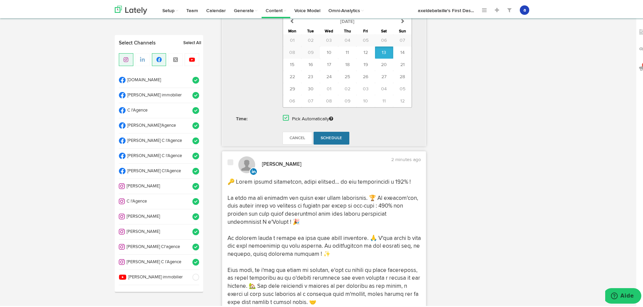
click at [326, 133] on link "Schedule" at bounding box center [331, 137] width 36 height 13
radio input "true"
select select "2"
select select "37"
select select "PM"
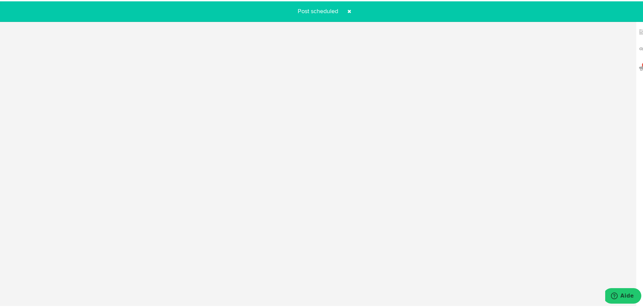
scroll to position [222, 0]
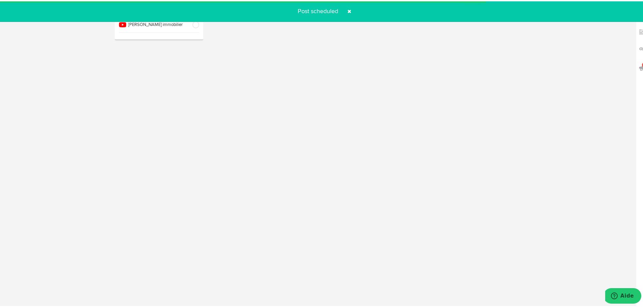
select select "11"
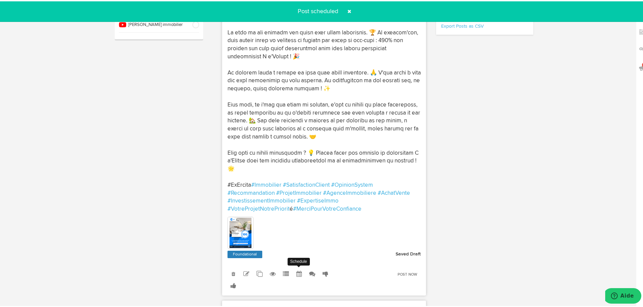
click at [300, 272] on link at bounding box center [299, 273] width 12 height 12
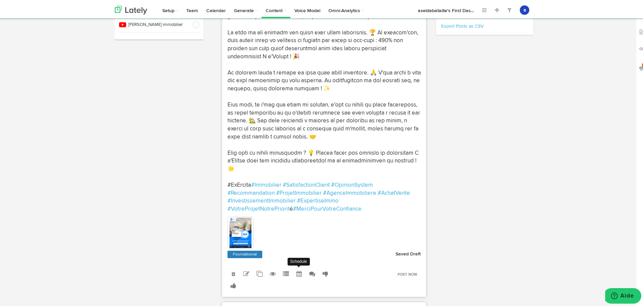
radio input "true"
select select "2"
select select "35"
select select "PM"
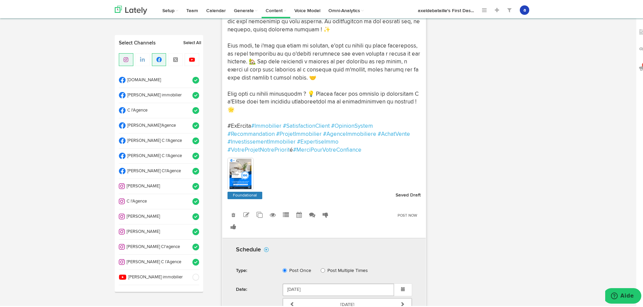
scroll to position [324, 0]
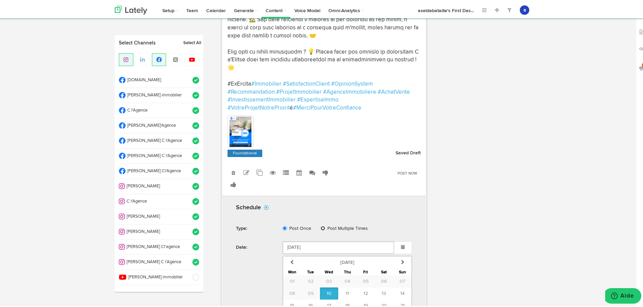
drag, startPoint x: 319, startPoint y: 224, endPoint x: 307, endPoint y: 212, distance: 17.2
click at [307, 212] on form "Schedule Type: Post Once Post Multiple Times Date: [DATE] previous [DATE] [DATE…" at bounding box center [324, 302] width 197 height 209
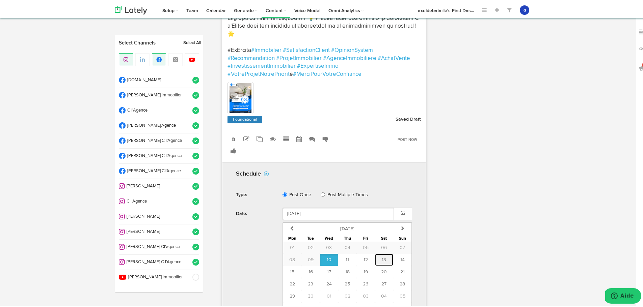
click at [375, 259] on button "13" at bounding box center [384, 259] width 18 height 12
type input "[DATE]"
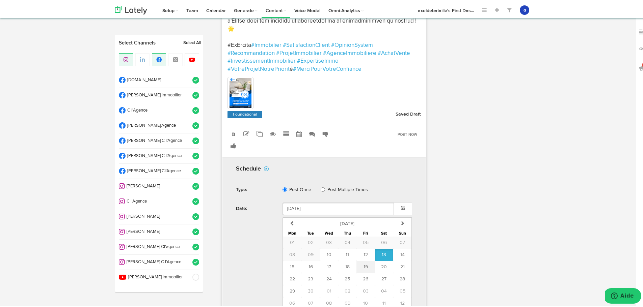
scroll to position [464, 0]
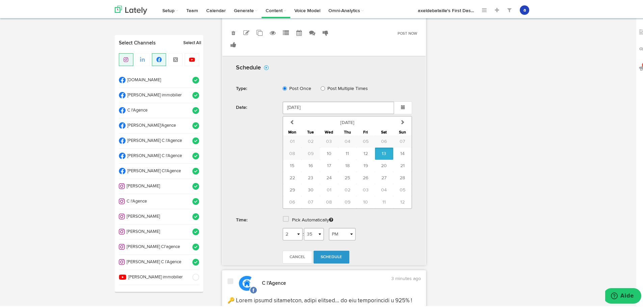
click at [284, 216] on span at bounding box center [286, 218] width 6 height 7
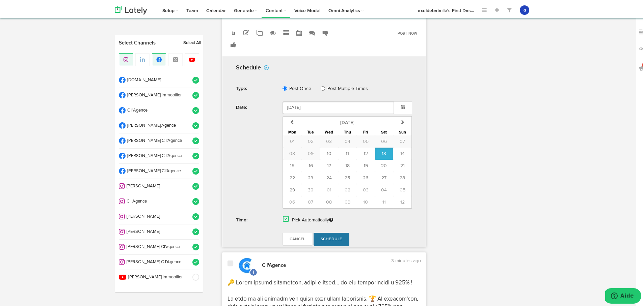
click at [321, 237] on span "Schedule" at bounding box center [332, 238] width 22 height 4
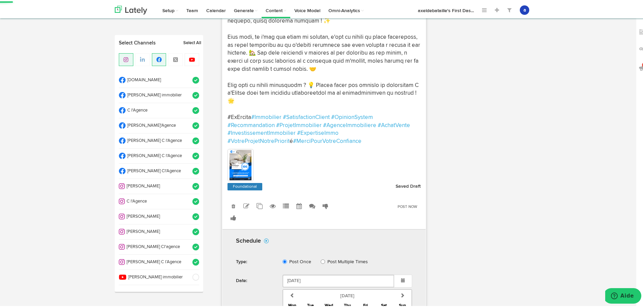
radio input "true"
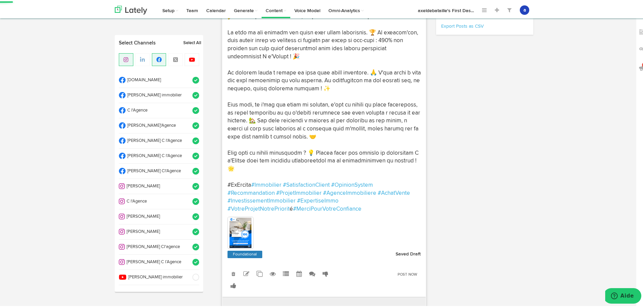
select select "2"
select select "38"
select select "PM"
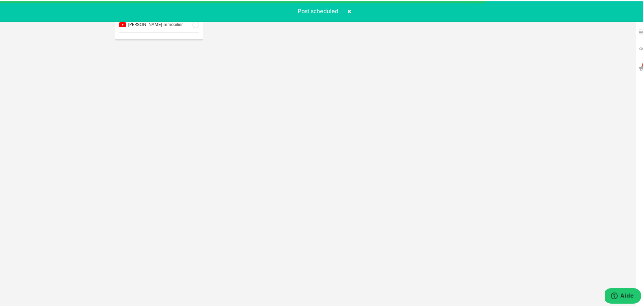
select select "11"
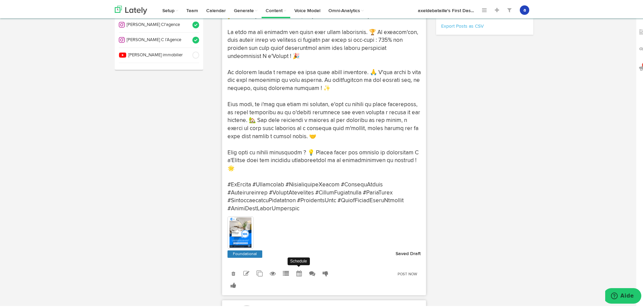
click at [294, 277] on link at bounding box center [299, 273] width 12 height 12
radio input "true"
select select "2"
select select "35"
select select "PM"
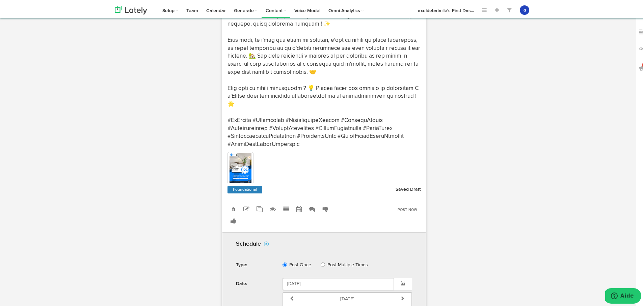
scroll to position [357, 0]
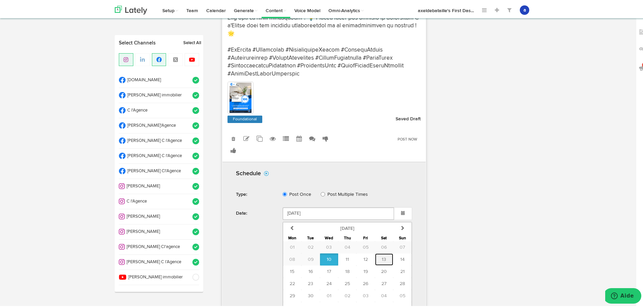
click at [382, 258] on span "13" at bounding box center [384, 258] width 4 height 5
type input "[DATE]"
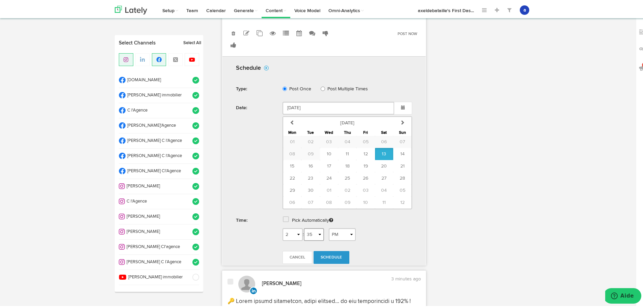
scroll to position [463, 0]
click at [283, 216] on span at bounding box center [286, 218] width 6 height 7
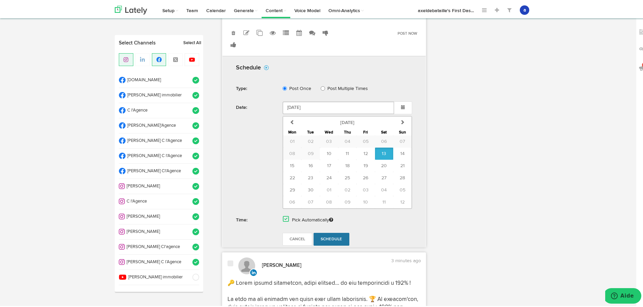
click at [317, 234] on link "Schedule" at bounding box center [331, 238] width 36 height 13
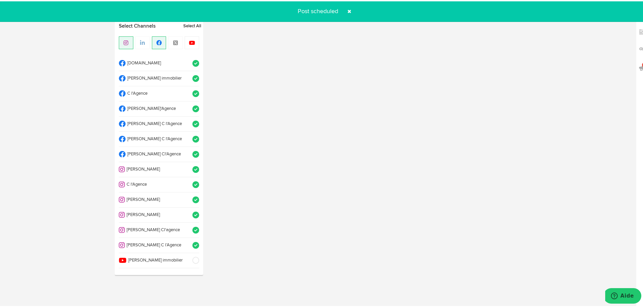
radio input "true"
select select "2"
select select "38"
select select "PM"
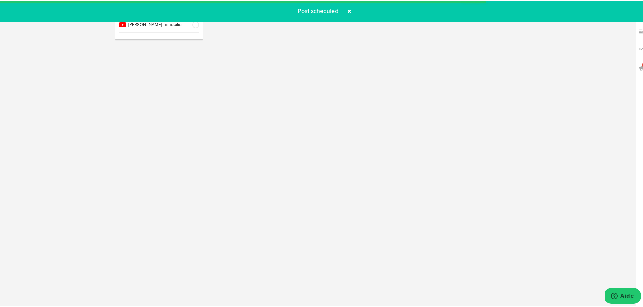
select select "11"
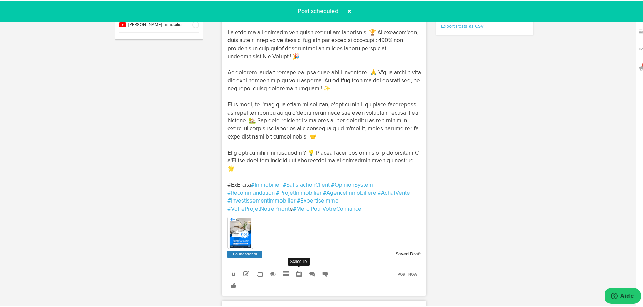
click at [293, 273] on link at bounding box center [299, 273] width 12 height 12
radio input "true"
select select "2"
select select "35"
select select "PM"
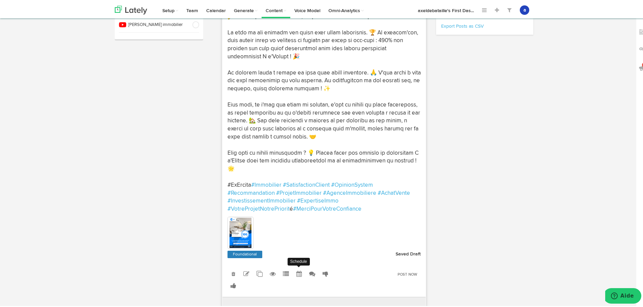
click at [296, 274] on icon at bounding box center [299, 273] width 6 height 6
click at [297, 275] on icon at bounding box center [299, 273] width 6 height 6
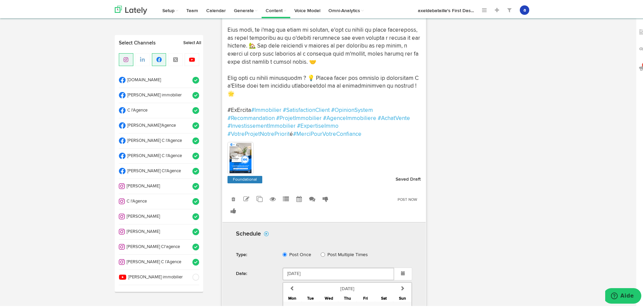
scroll to position [425, 0]
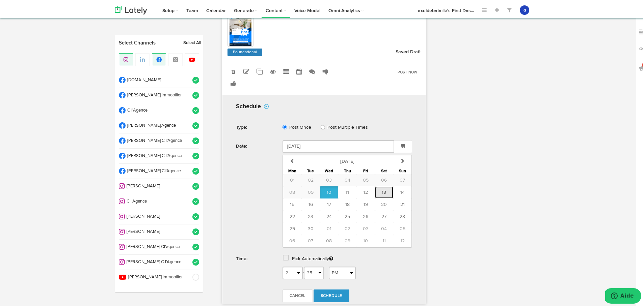
click at [382, 192] on span "13" at bounding box center [384, 191] width 4 height 5
type input "[DATE]"
drag, startPoint x: 284, startPoint y: 255, endPoint x: 284, endPoint y: 259, distance: 4.4
click at [284, 255] on span at bounding box center [286, 256] width 6 height 7
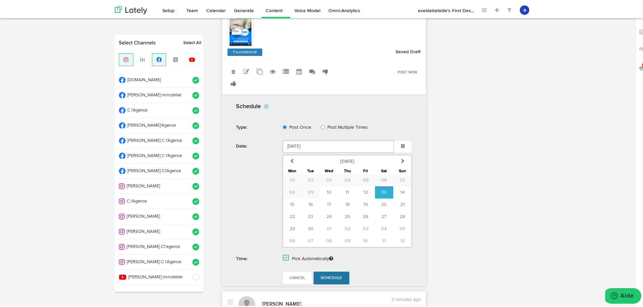
click at [323, 273] on link "Schedule" at bounding box center [331, 277] width 36 height 13
radio input "true"
select select "2"
select select "38"
select select "PM"
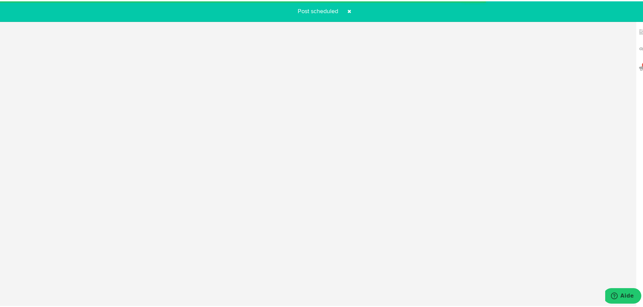
scroll to position [222, 0]
select select "11"
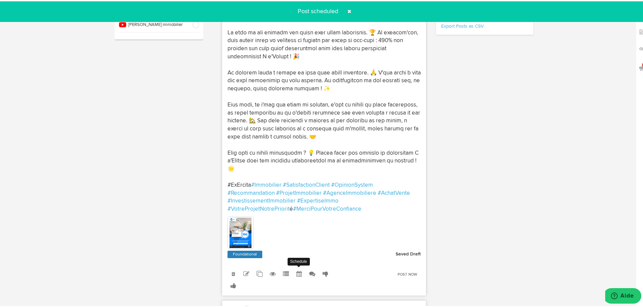
click at [296, 271] on icon at bounding box center [299, 273] width 6 height 6
radio input "true"
select select "2"
select select "35"
select select "PM"
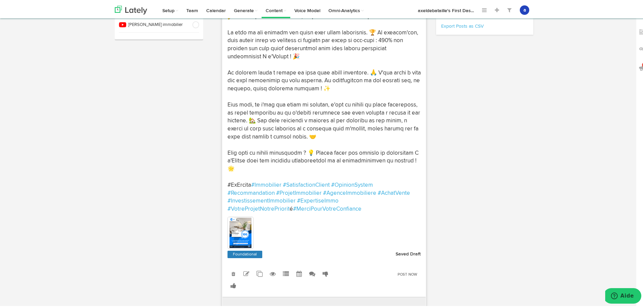
scroll to position [324, 0]
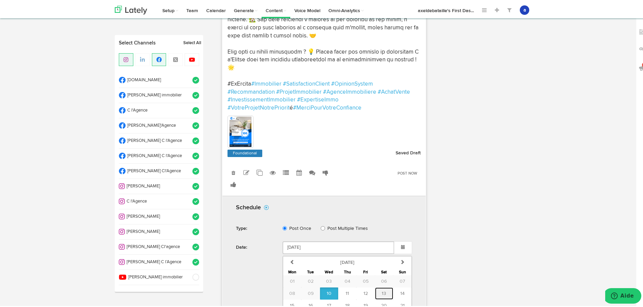
click at [383, 293] on span "13" at bounding box center [384, 292] width 4 height 5
type input "[DATE]"
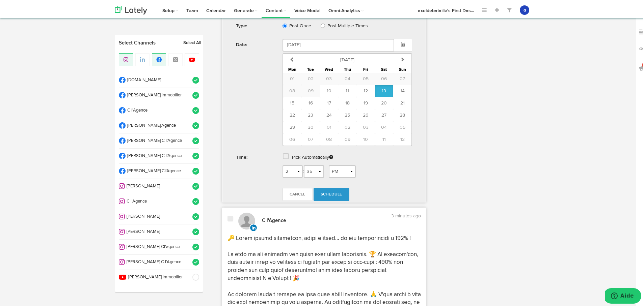
scroll to position [531, 0]
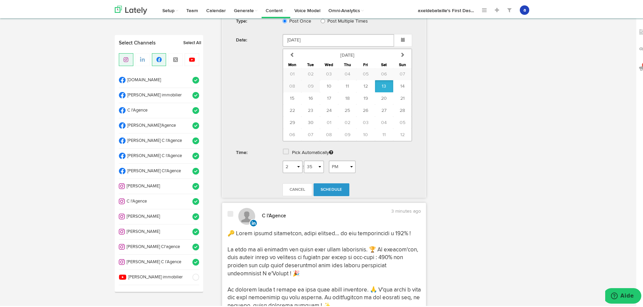
click at [283, 150] on span at bounding box center [286, 150] width 6 height 7
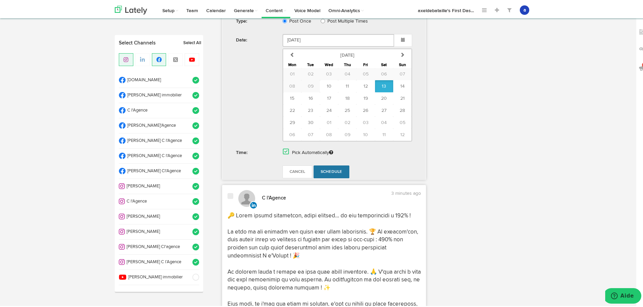
click at [328, 174] on link "Schedule" at bounding box center [331, 170] width 36 height 13
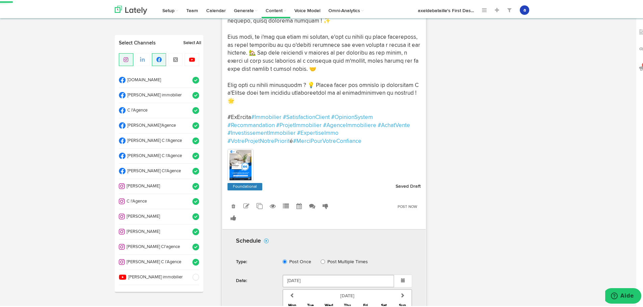
radio input "true"
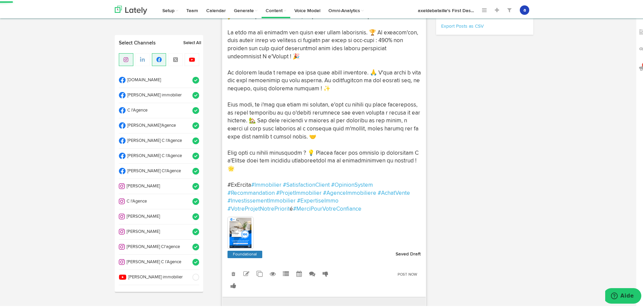
select select "2"
select select "38"
select select "PM"
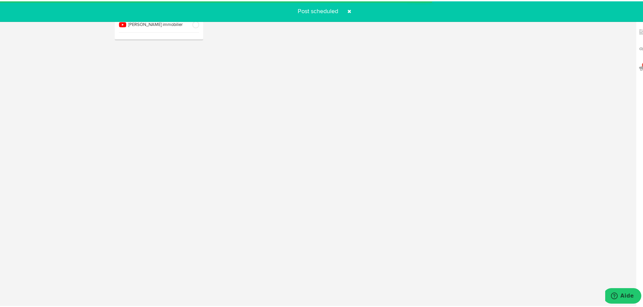
select select "11"
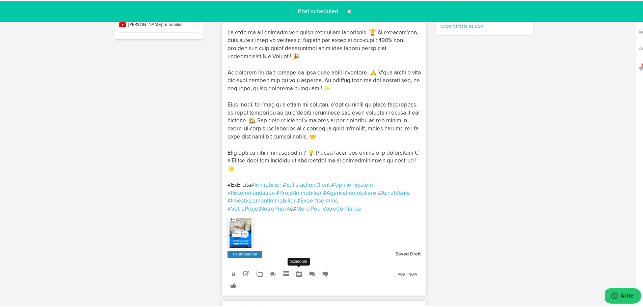
click at [297, 272] on icon at bounding box center [299, 273] width 6 height 6
select select "2"
select select "35"
select select "PM"
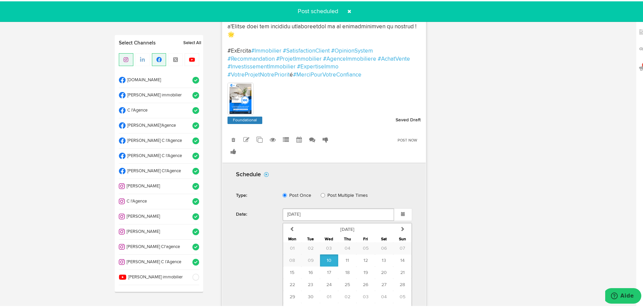
scroll to position [357, 0]
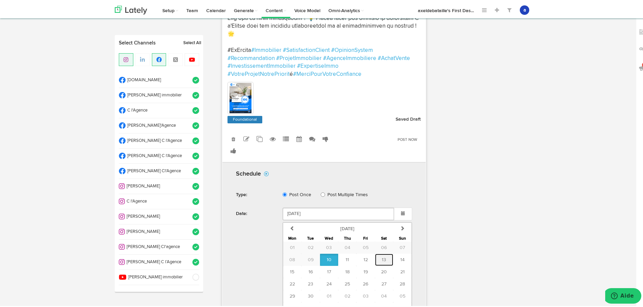
click at [378, 258] on button "13" at bounding box center [384, 259] width 18 height 12
type input "[DATE]"
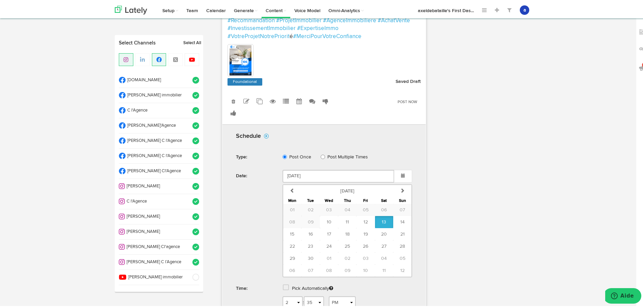
scroll to position [464, 0]
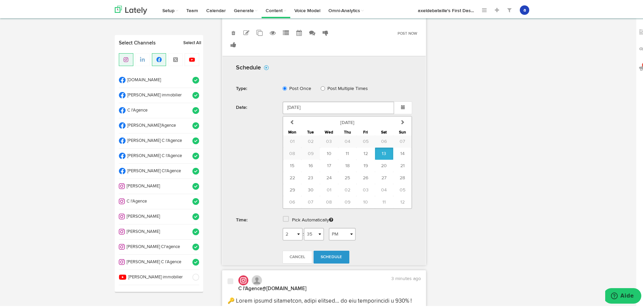
click at [285, 217] on span at bounding box center [286, 218] width 6 height 7
click at [335, 239] on link "Schedule" at bounding box center [331, 238] width 36 height 13
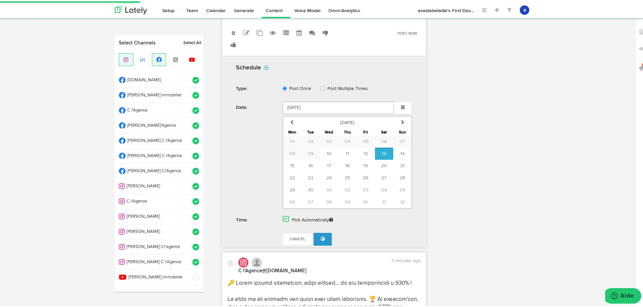
radio input "true"
select select "2"
select select "38"
select select "PM"
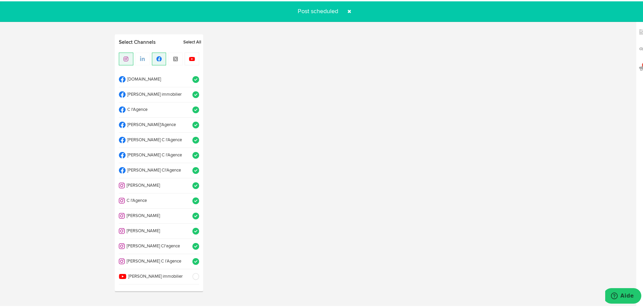
select select "11"
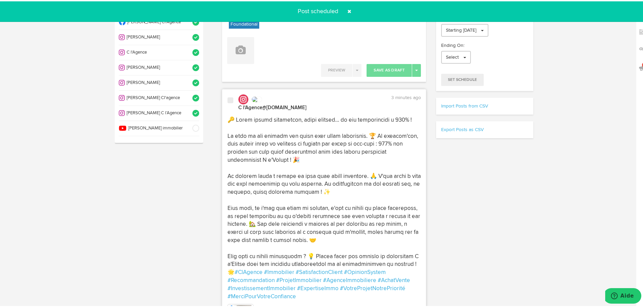
scroll to position [254, 0]
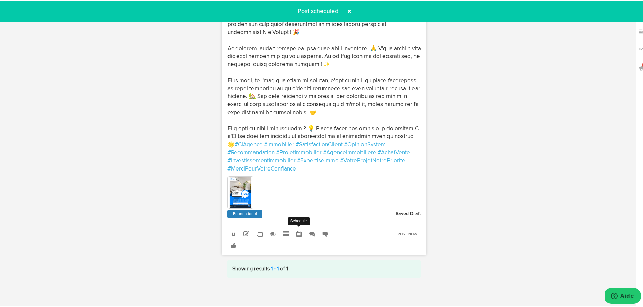
click at [297, 232] on icon at bounding box center [299, 233] width 6 height 6
select select "2"
select select "35"
select select "PM"
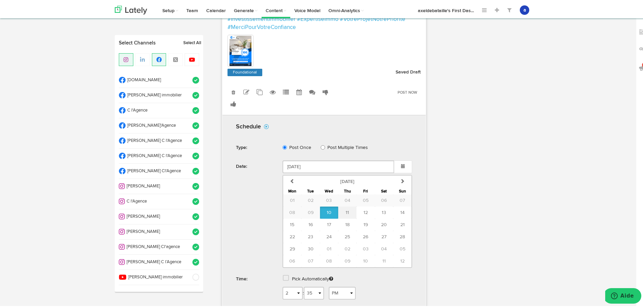
scroll to position [389, 0]
click at [383, 214] on span "13" at bounding box center [384, 211] width 4 height 5
type input "[DATE]"
click at [283, 280] on span at bounding box center [286, 276] width 6 height 7
click at [323, 299] on span "Schedule" at bounding box center [332, 297] width 22 height 4
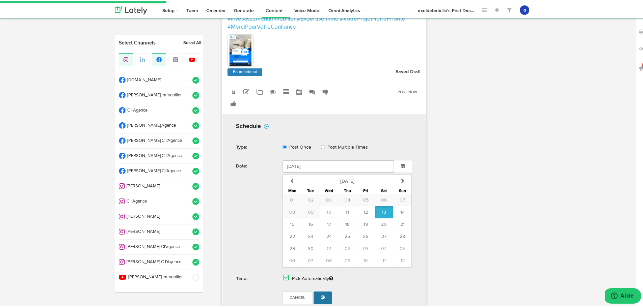
radio input "true"
select select "2"
select select "38"
select select "PM"
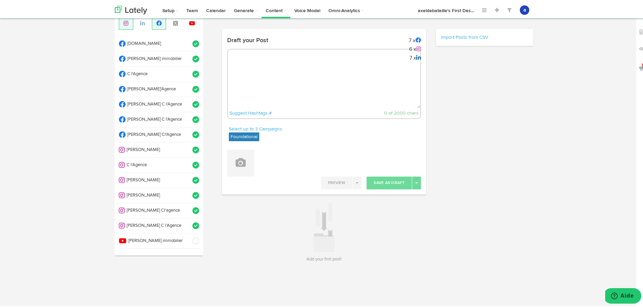
scroll to position [0, 0]
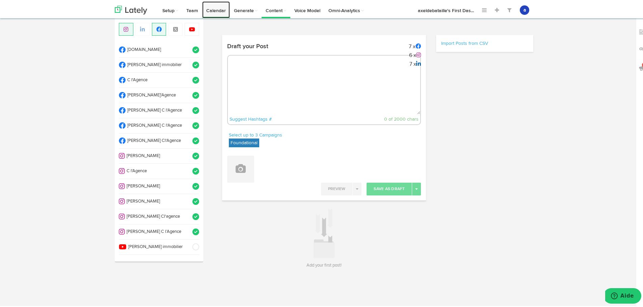
click at [210, 9] on link "Calendar" at bounding box center [216, 8] width 28 height 17
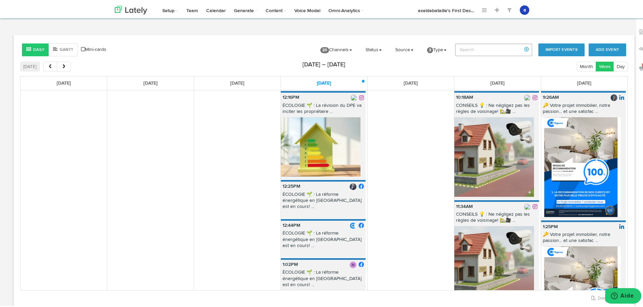
click at [588, 134] on img at bounding box center [581, 166] width 80 height 100
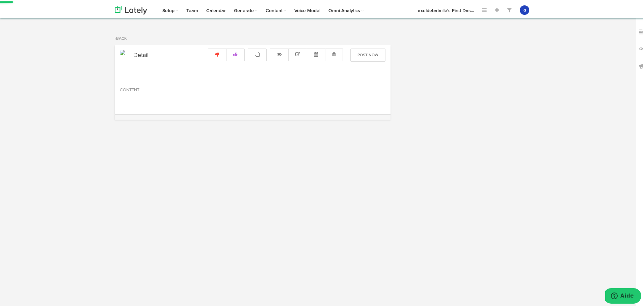
radio input "true"
select select "9"
select select "26"
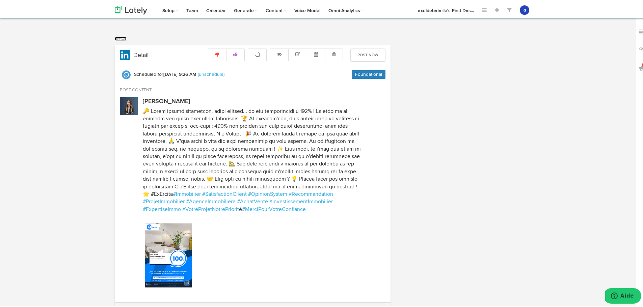
click at [115, 36] on link "Back" at bounding box center [121, 37] width 12 height 4
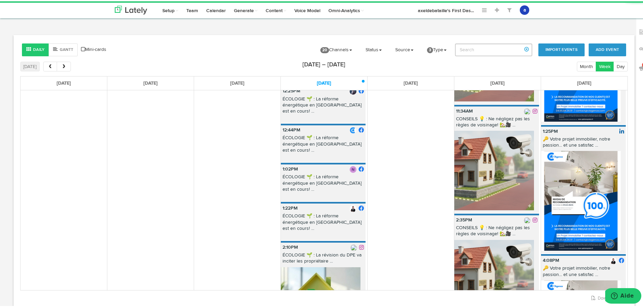
scroll to position [101, 0]
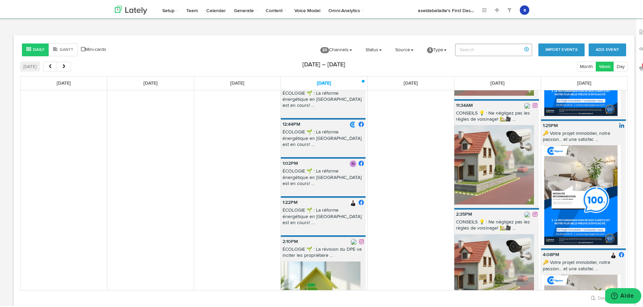
click at [570, 168] on img at bounding box center [581, 194] width 80 height 100
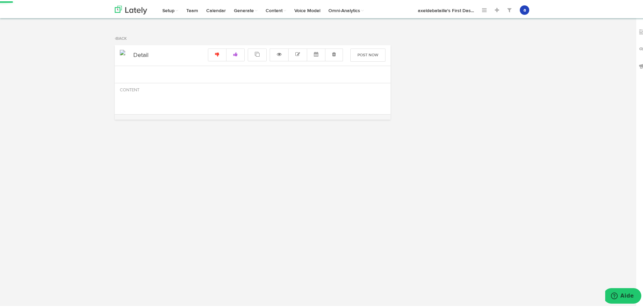
radio input "true"
select select "25"
select select "PM"
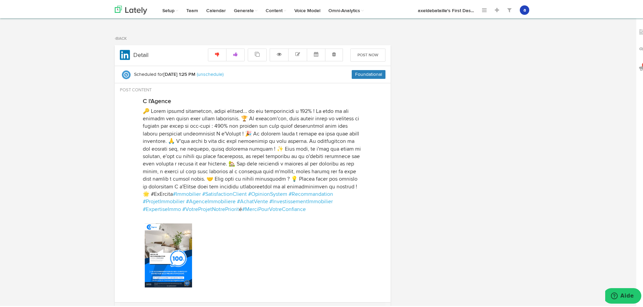
click at [117, 35] on div "Back" at bounding box center [324, 37] width 428 height 7
click at [120, 39] on link "Back" at bounding box center [121, 37] width 12 height 4
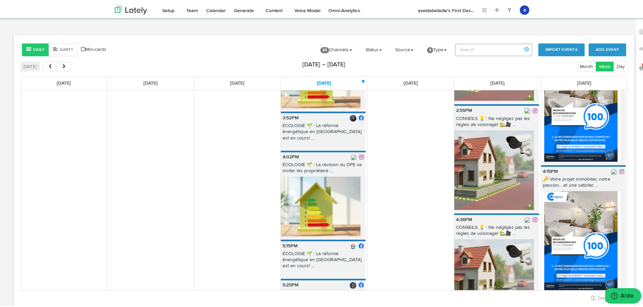
scroll to position [337, 0]
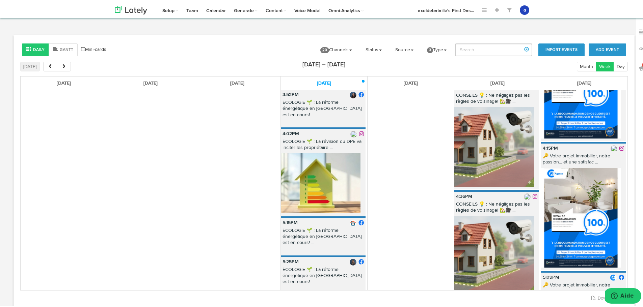
click at [578, 197] on img at bounding box center [581, 217] width 80 height 100
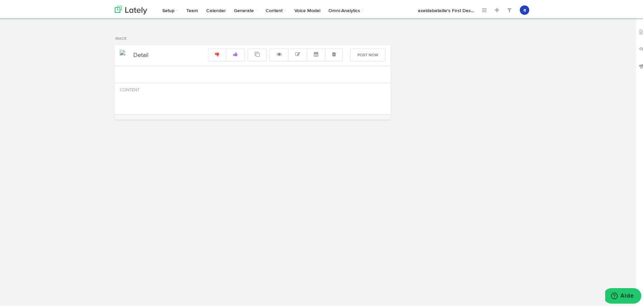
select select "4"
select select "15"
select select "PM"
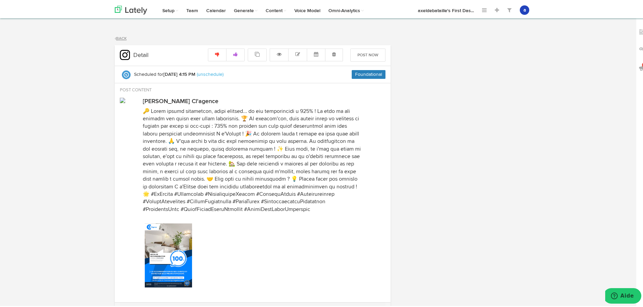
click at [117, 35] on div "Back" at bounding box center [324, 37] width 428 height 7
click at [116, 38] on link "Back" at bounding box center [121, 37] width 12 height 4
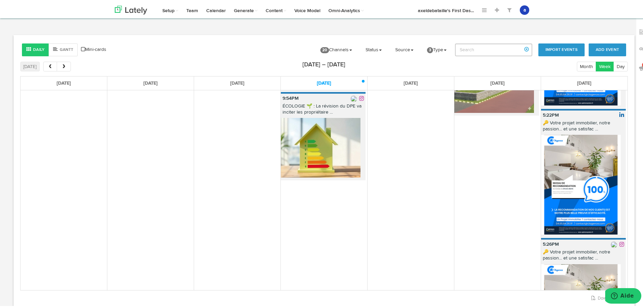
scroll to position [641, 0]
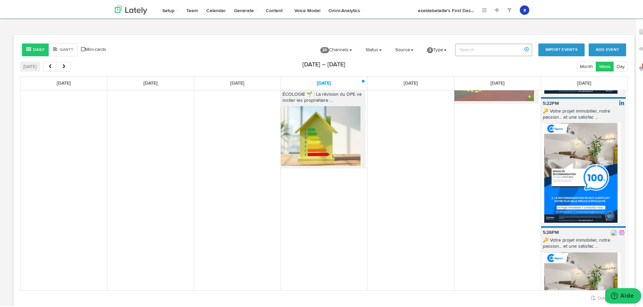
click at [579, 155] on img at bounding box center [581, 172] width 80 height 100
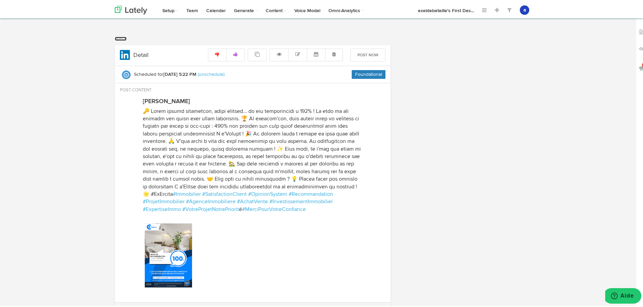
click at [120, 36] on link "Back" at bounding box center [121, 37] width 12 height 4
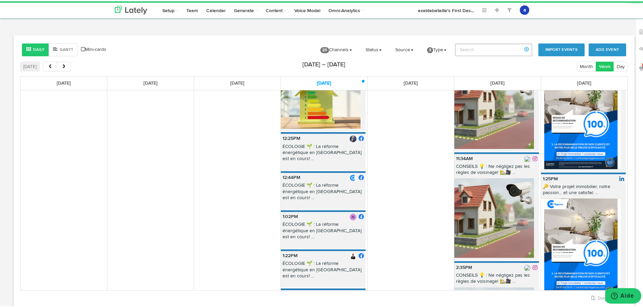
scroll to position [135, 0]
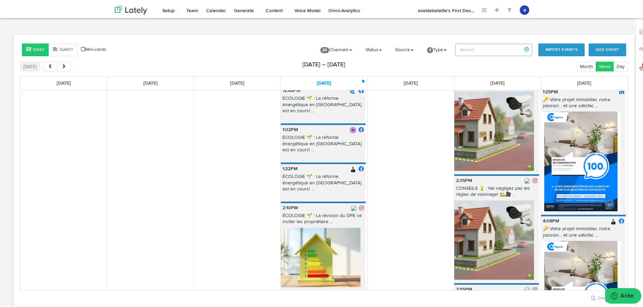
click at [551, 165] on img at bounding box center [581, 160] width 80 height 100
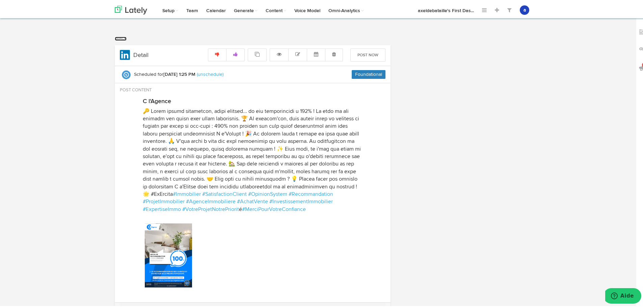
click at [115, 35] on link "Back" at bounding box center [121, 37] width 12 height 4
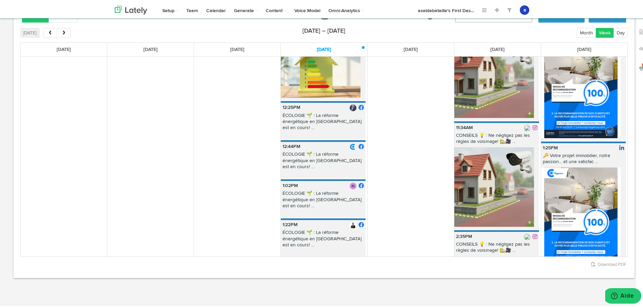
scroll to position [270, 0]
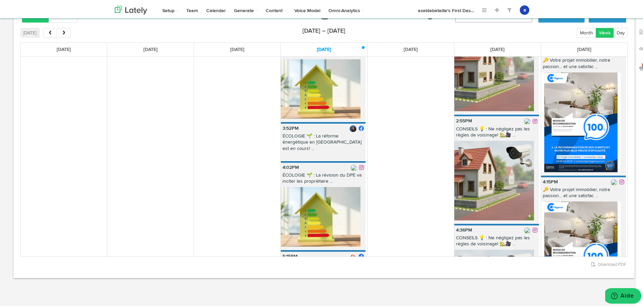
click at [610, 178] on img at bounding box center [613, 181] width 7 height 7
